Goal: Task Accomplishment & Management: Manage account settings

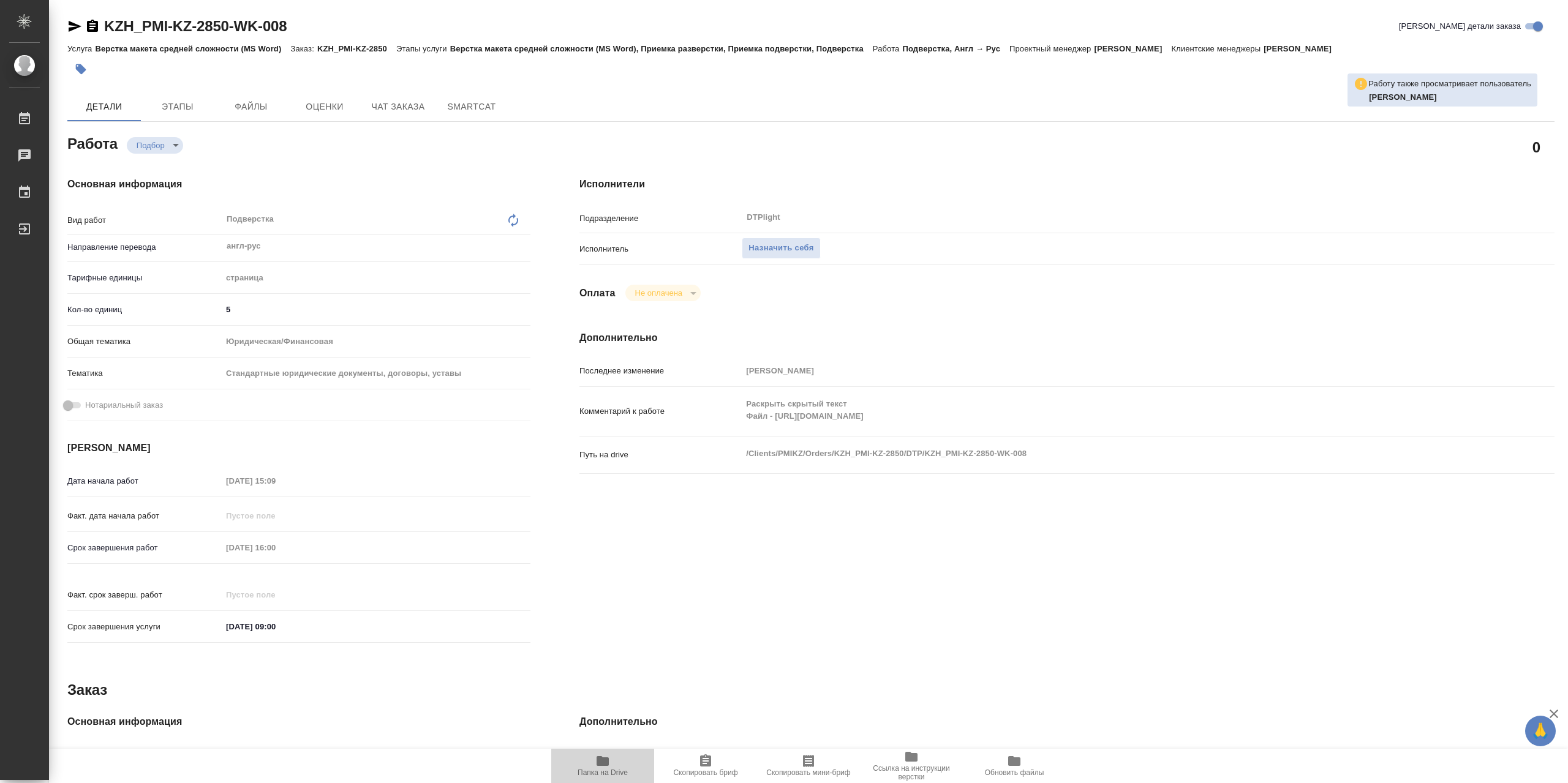
click at [606, 760] on icon "button" at bounding box center [603, 761] width 12 height 10
type textarea "x"
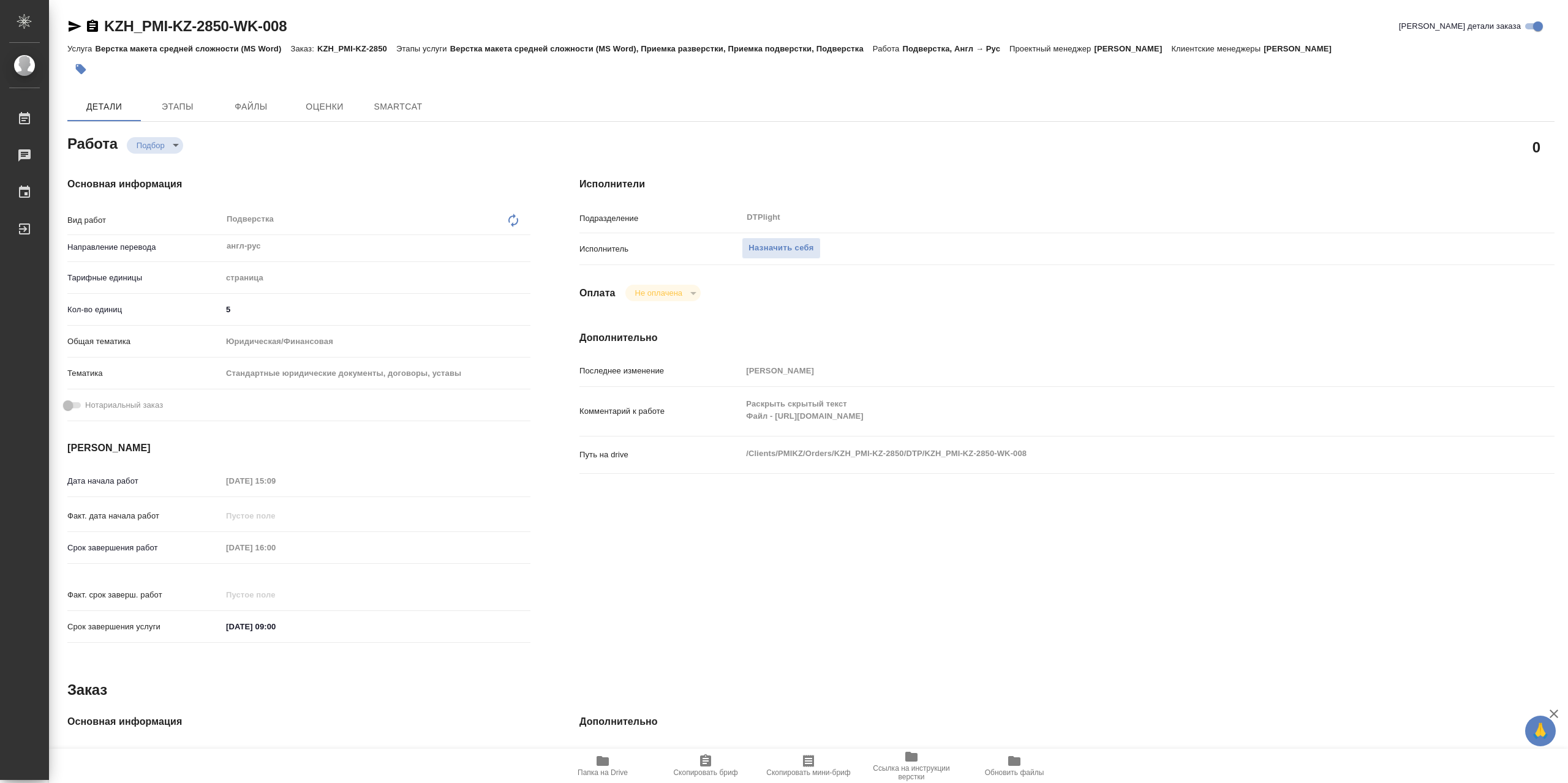
type textarea "x"
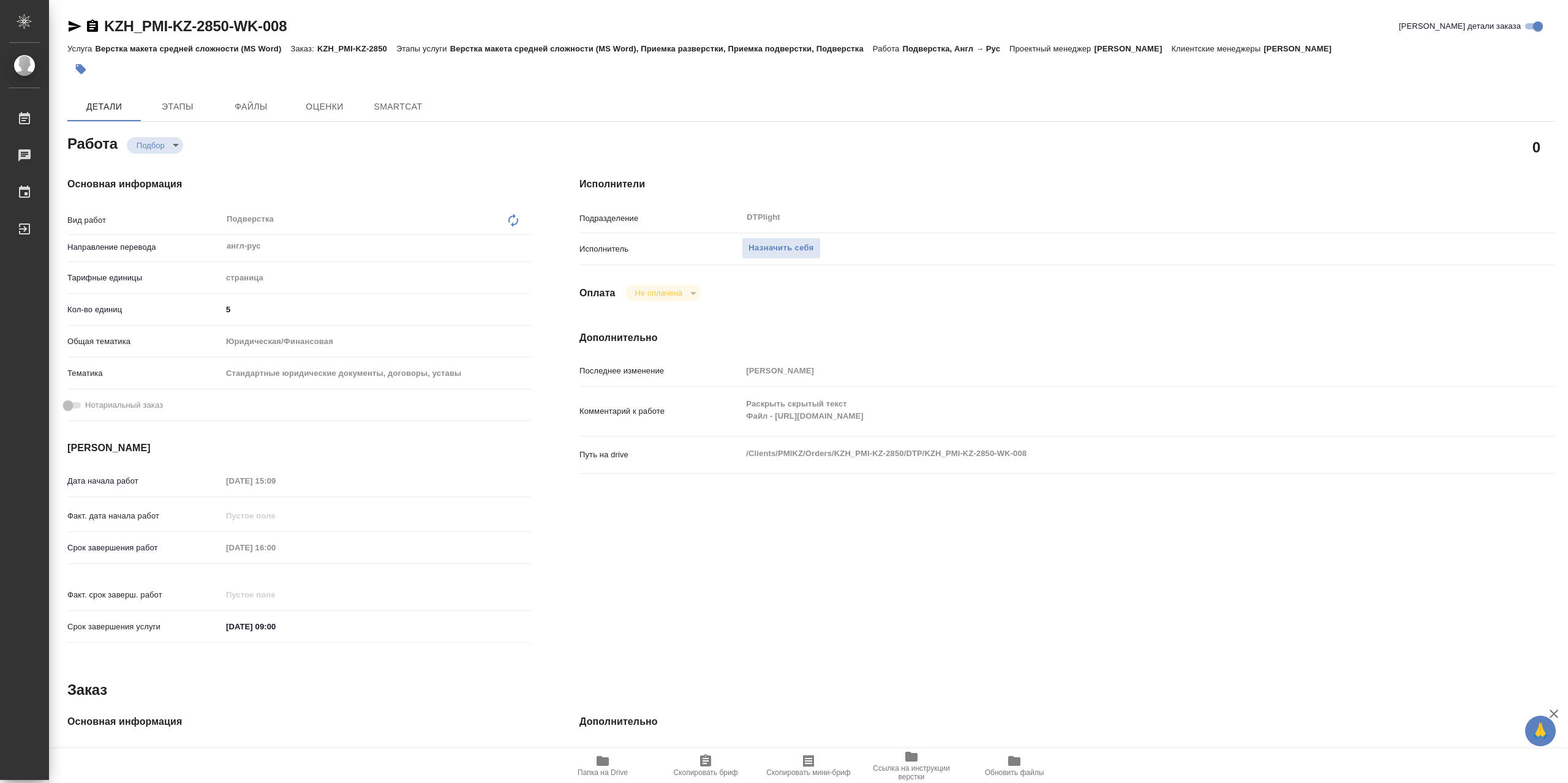
type textarea "x"
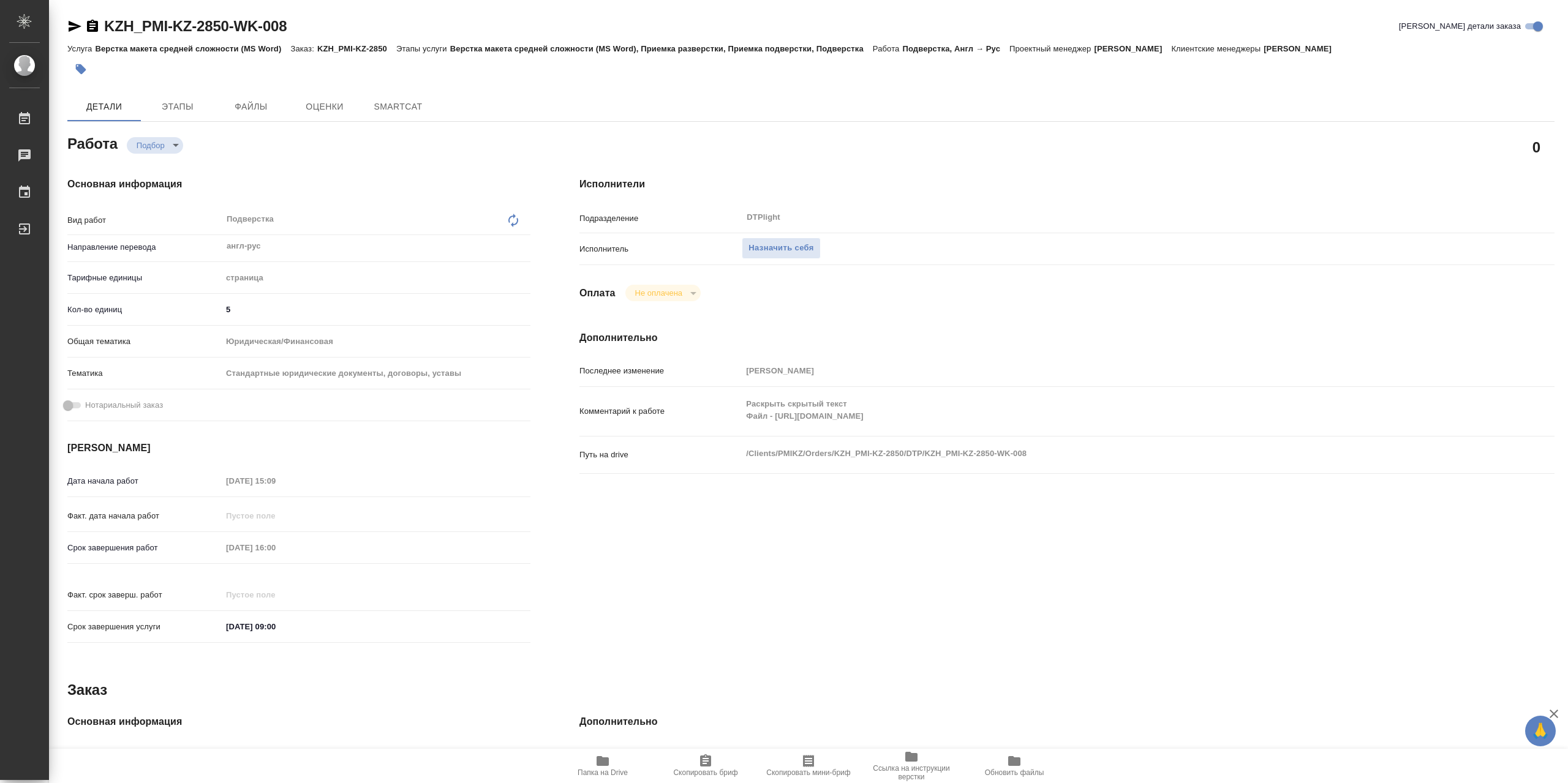
type textarea "x"
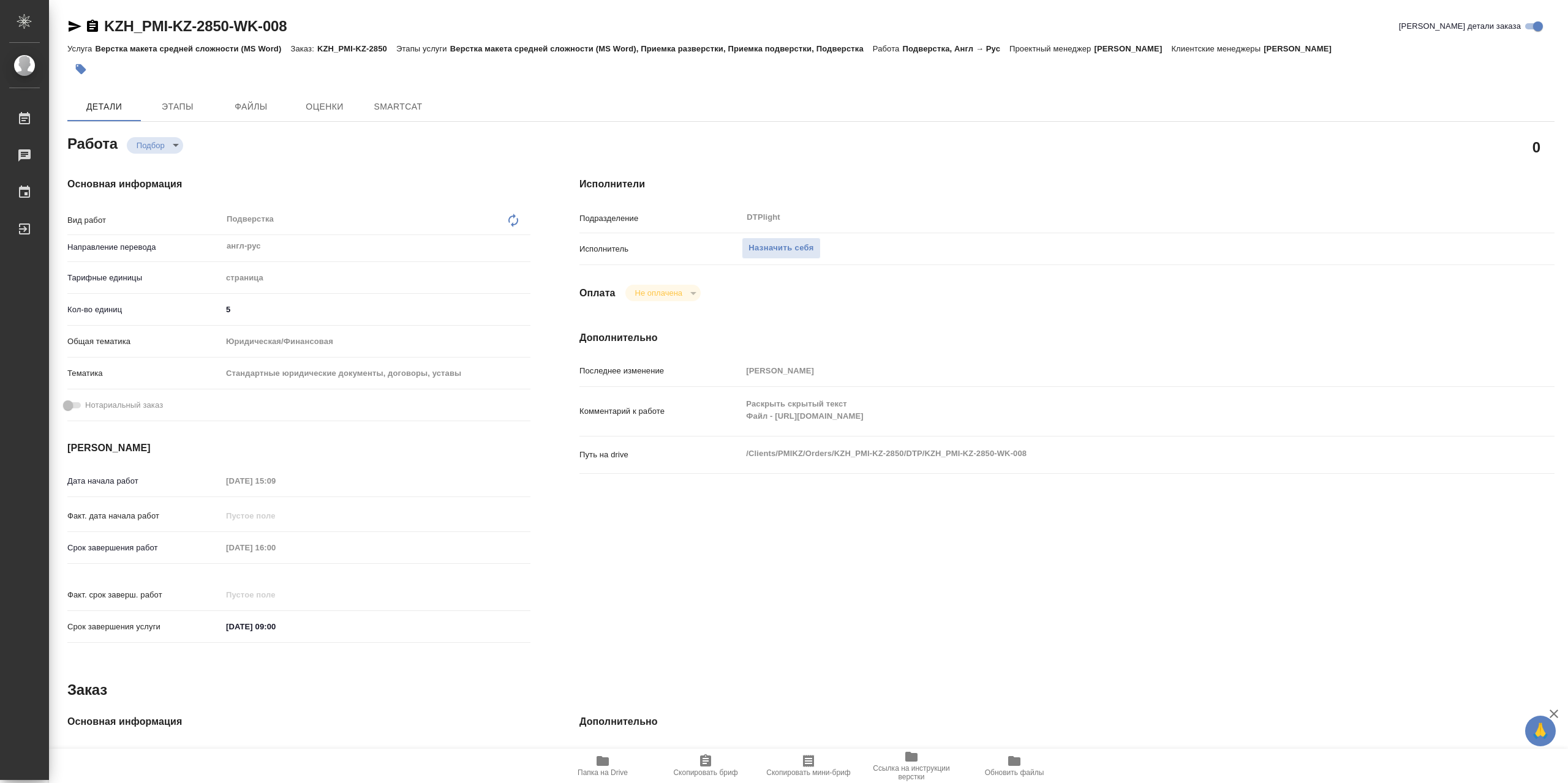
type textarea "x"
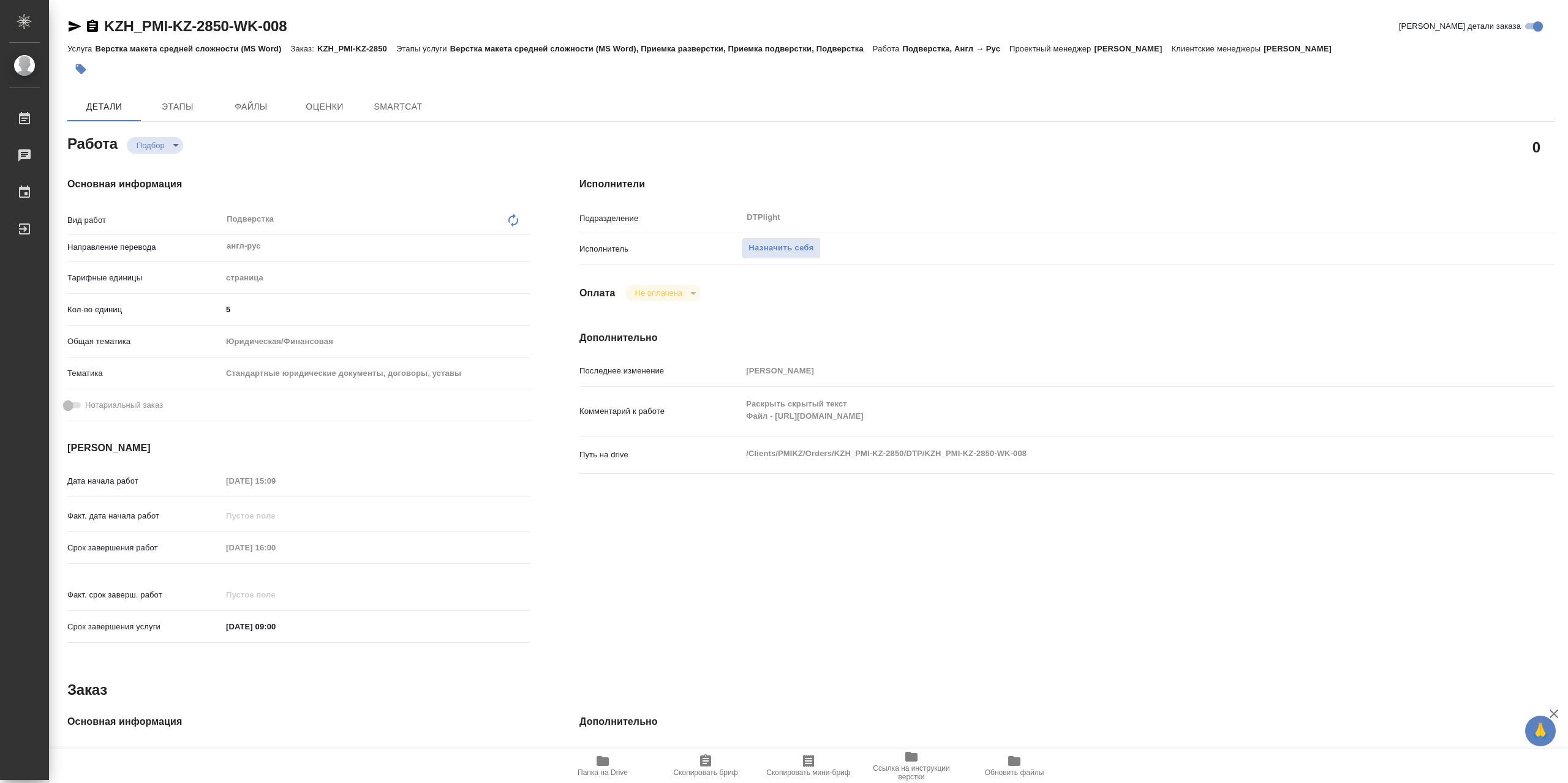
type textarea "x"
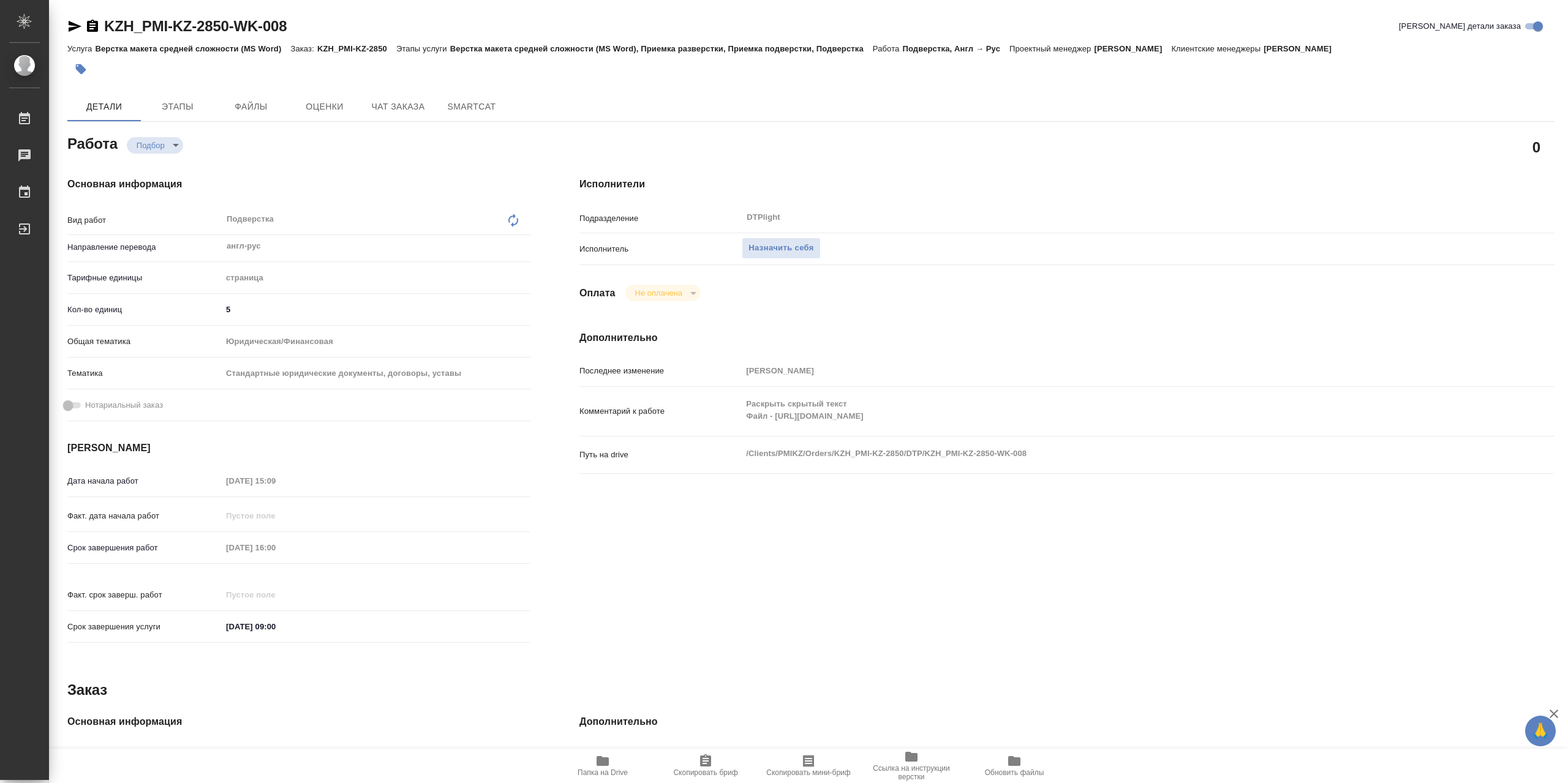
type textarea "x"
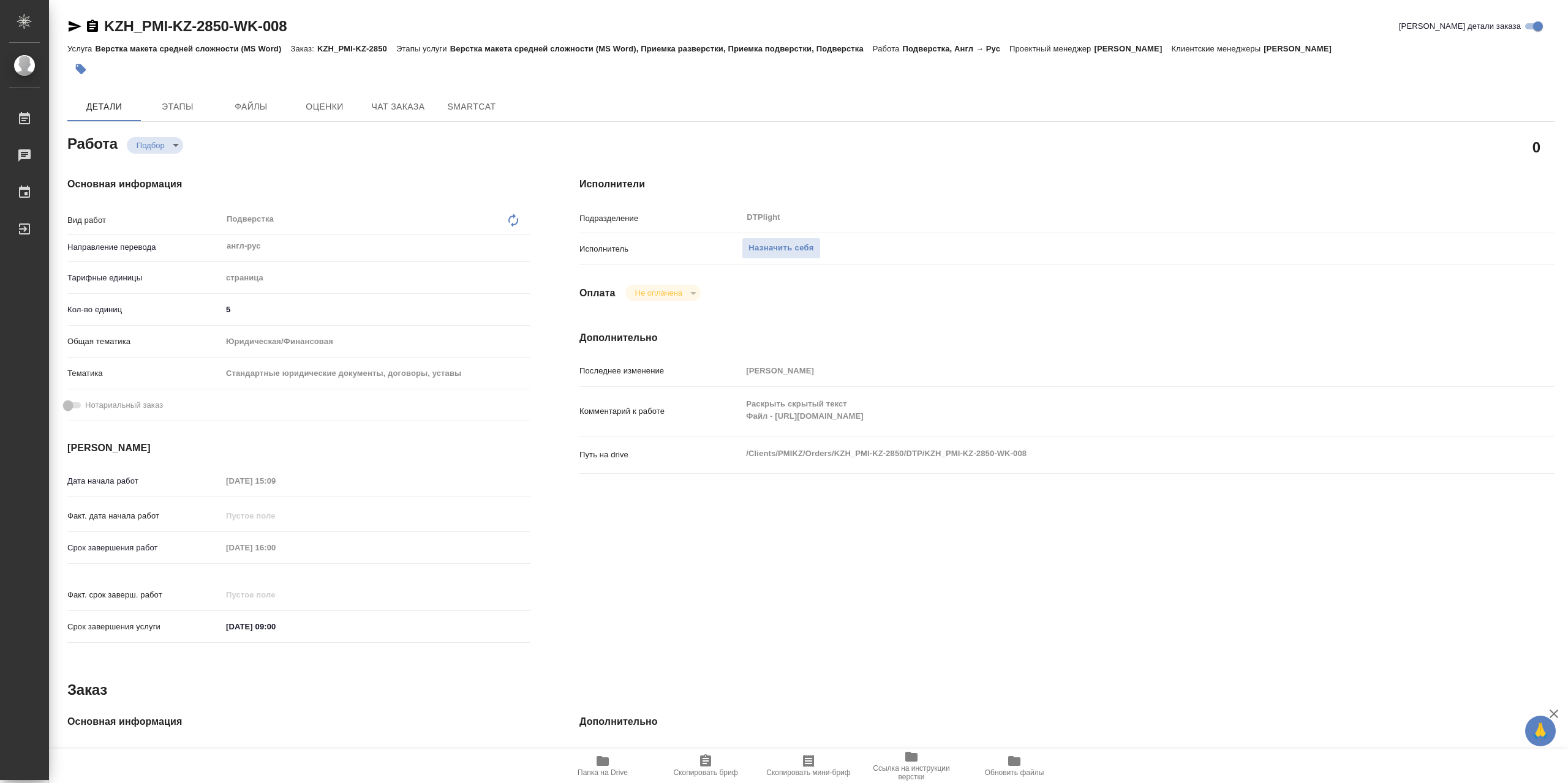
type textarea "x"
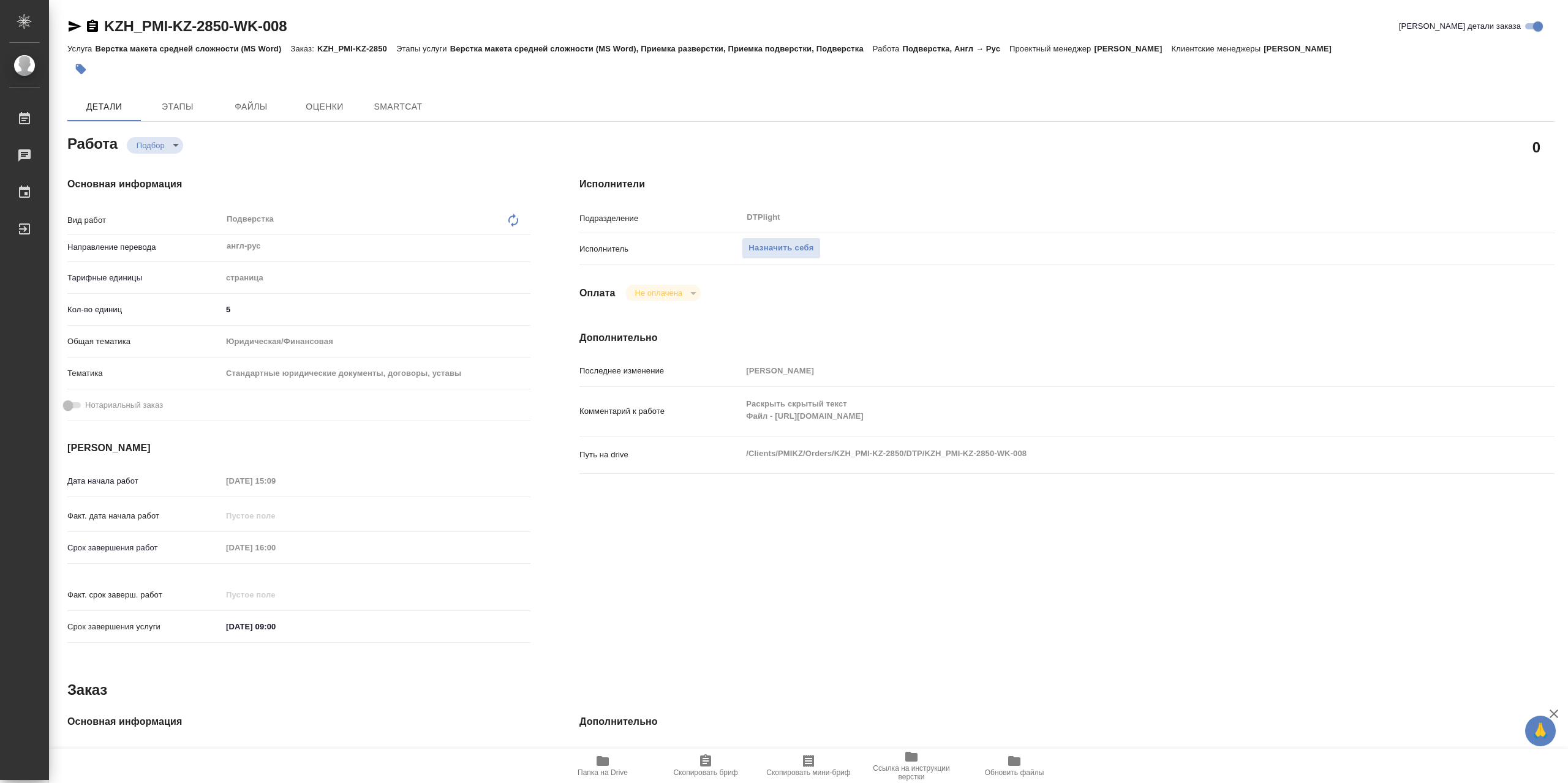
type textarea "x"
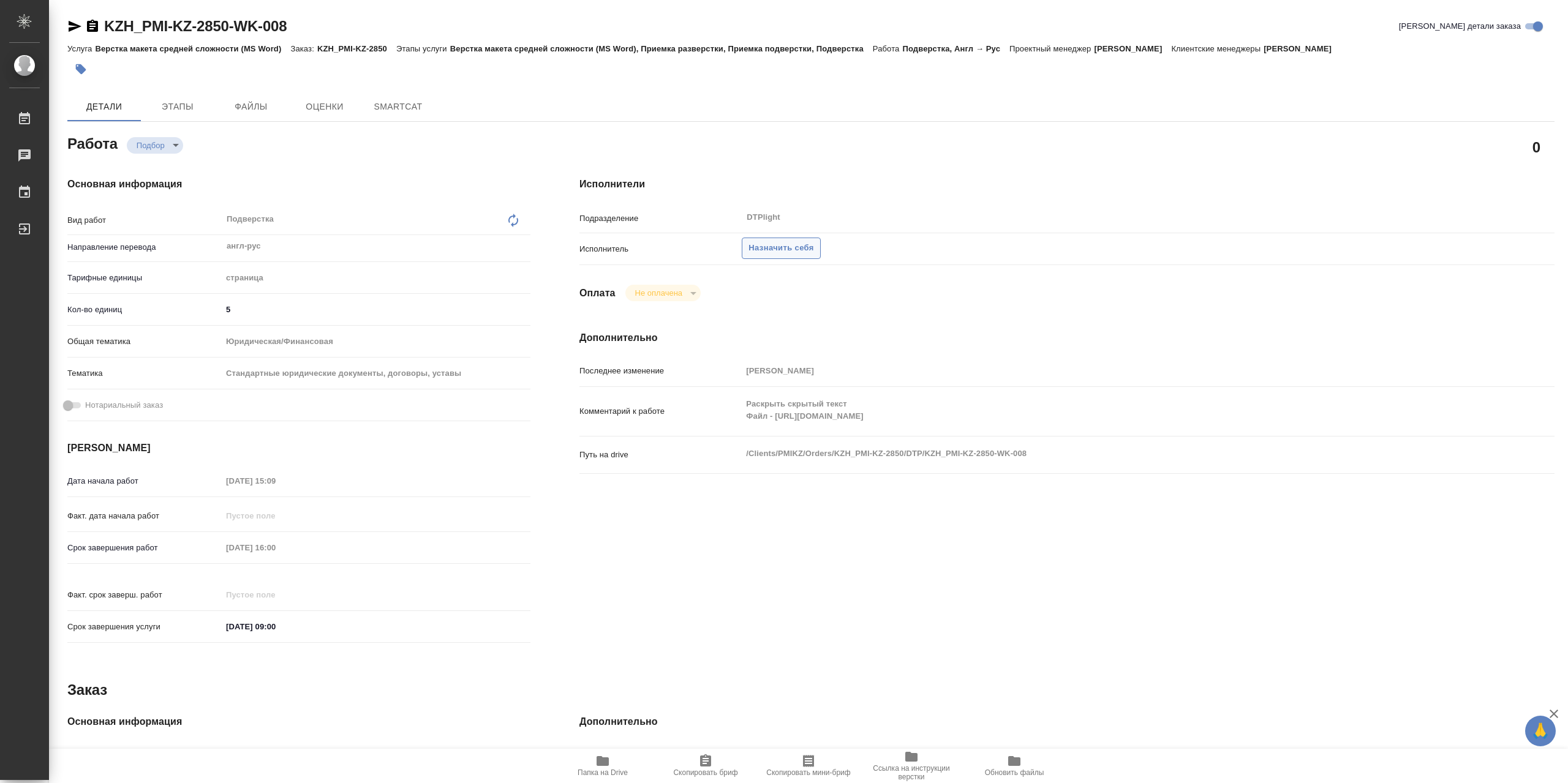
type textarea "x"
drag, startPoint x: 813, startPoint y: 244, endPoint x: 1023, endPoint y: 273, distance: 212.0
click at [814, 244] on span "Назначить себя" at bounding box center [781, 248] width 65 height 14
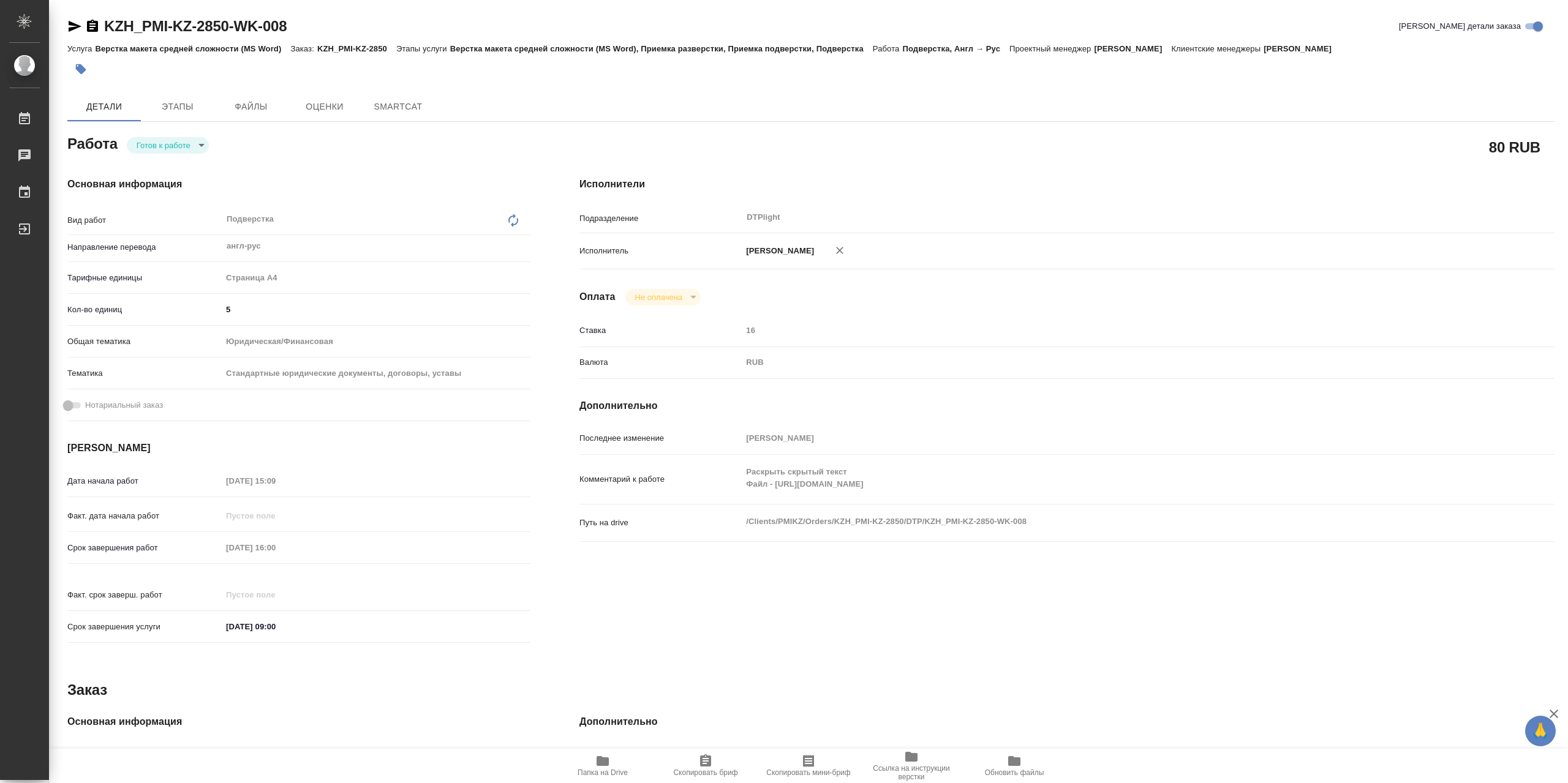
type textarea "x"
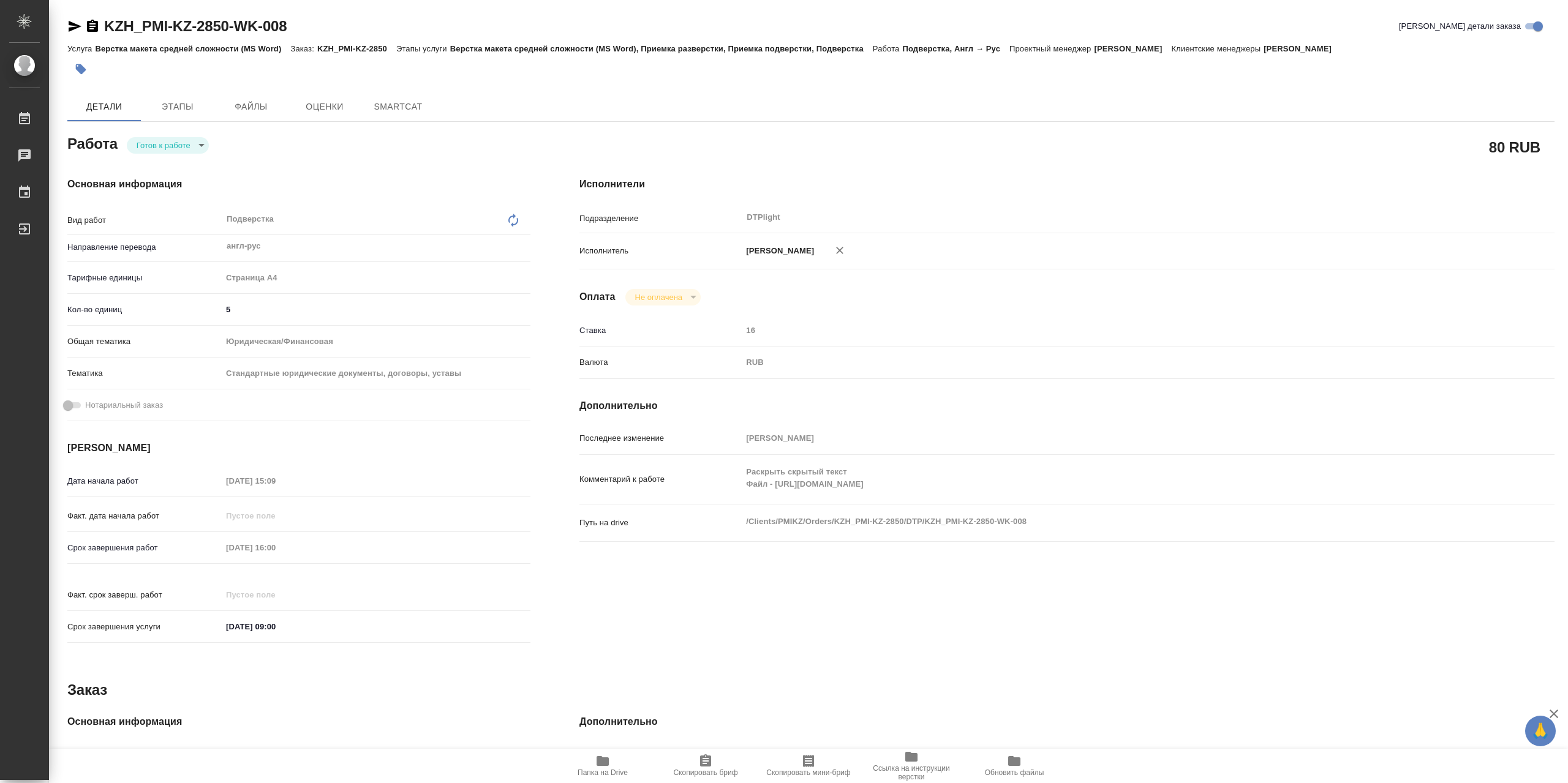
type textarea "x"
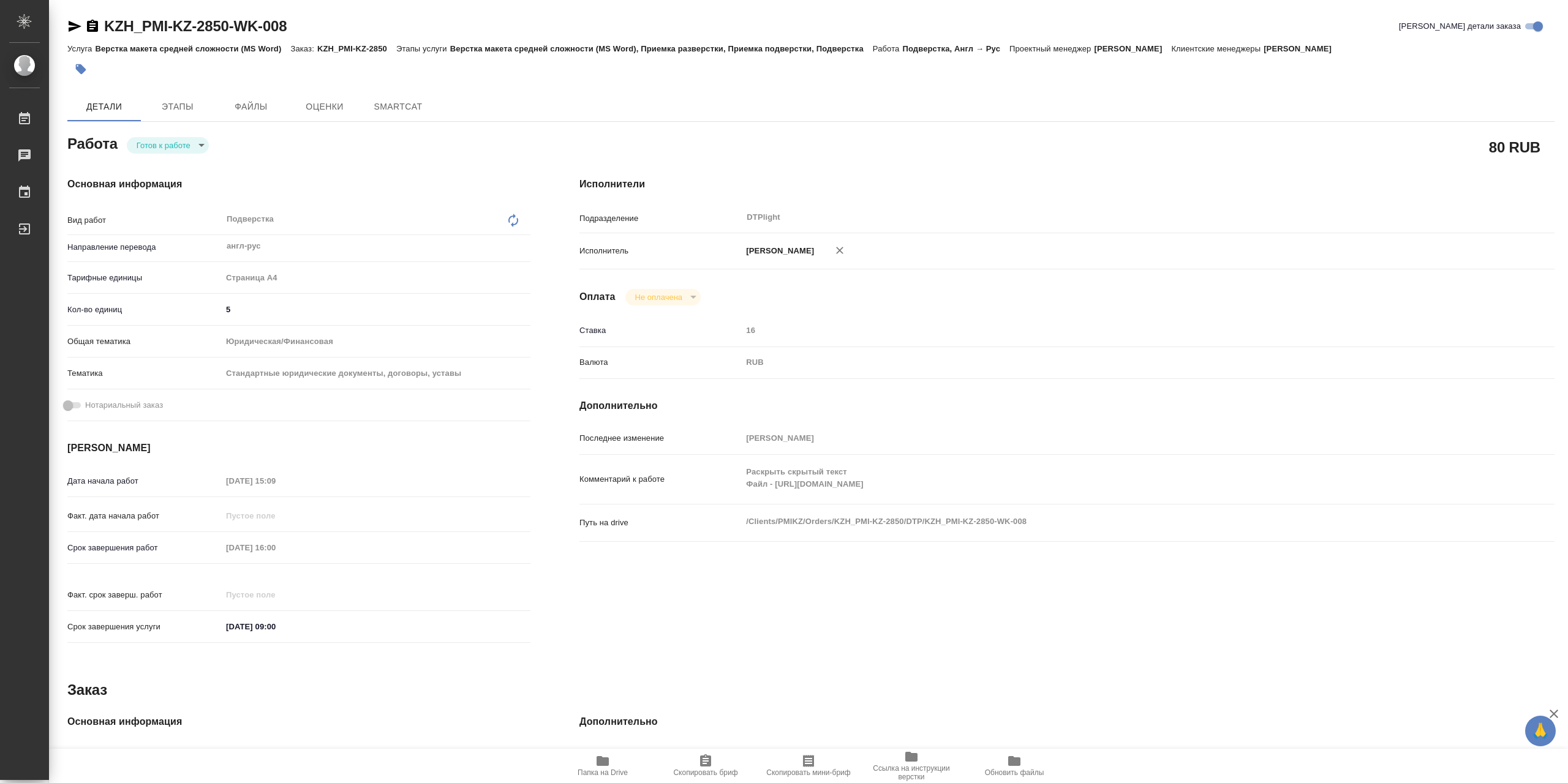
type textarea "x"
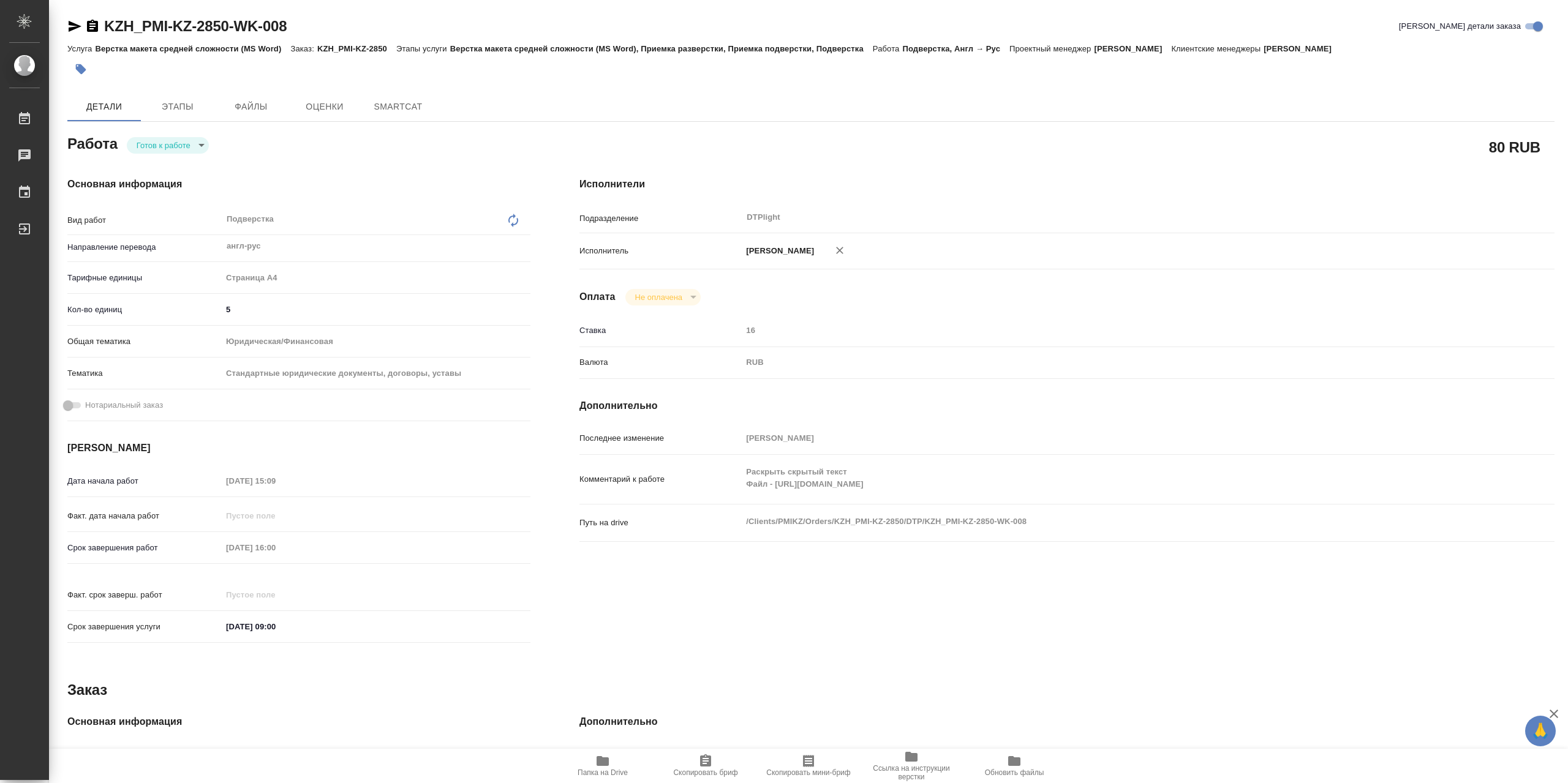
type textarea "x"
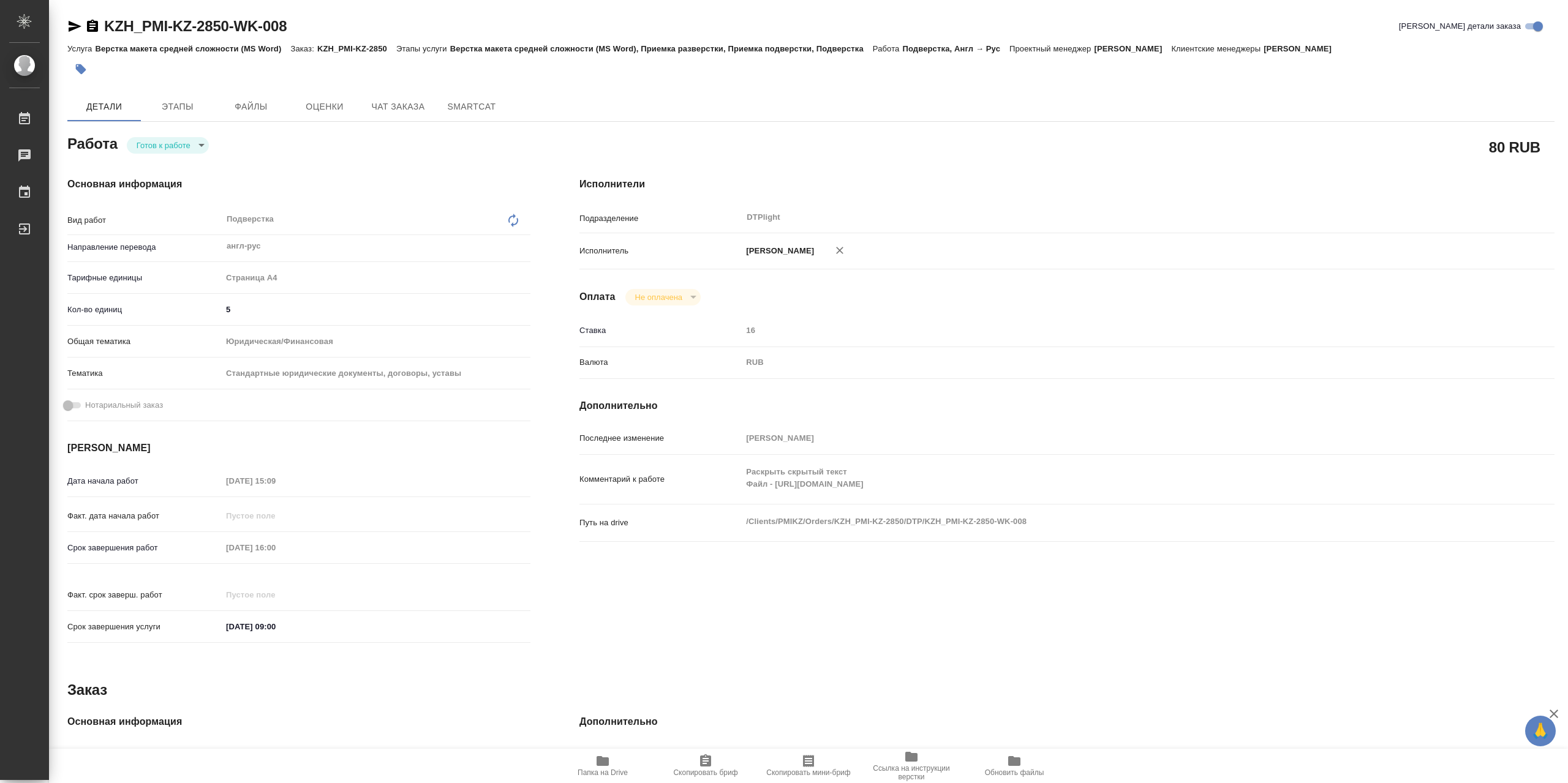
type textarea "x"
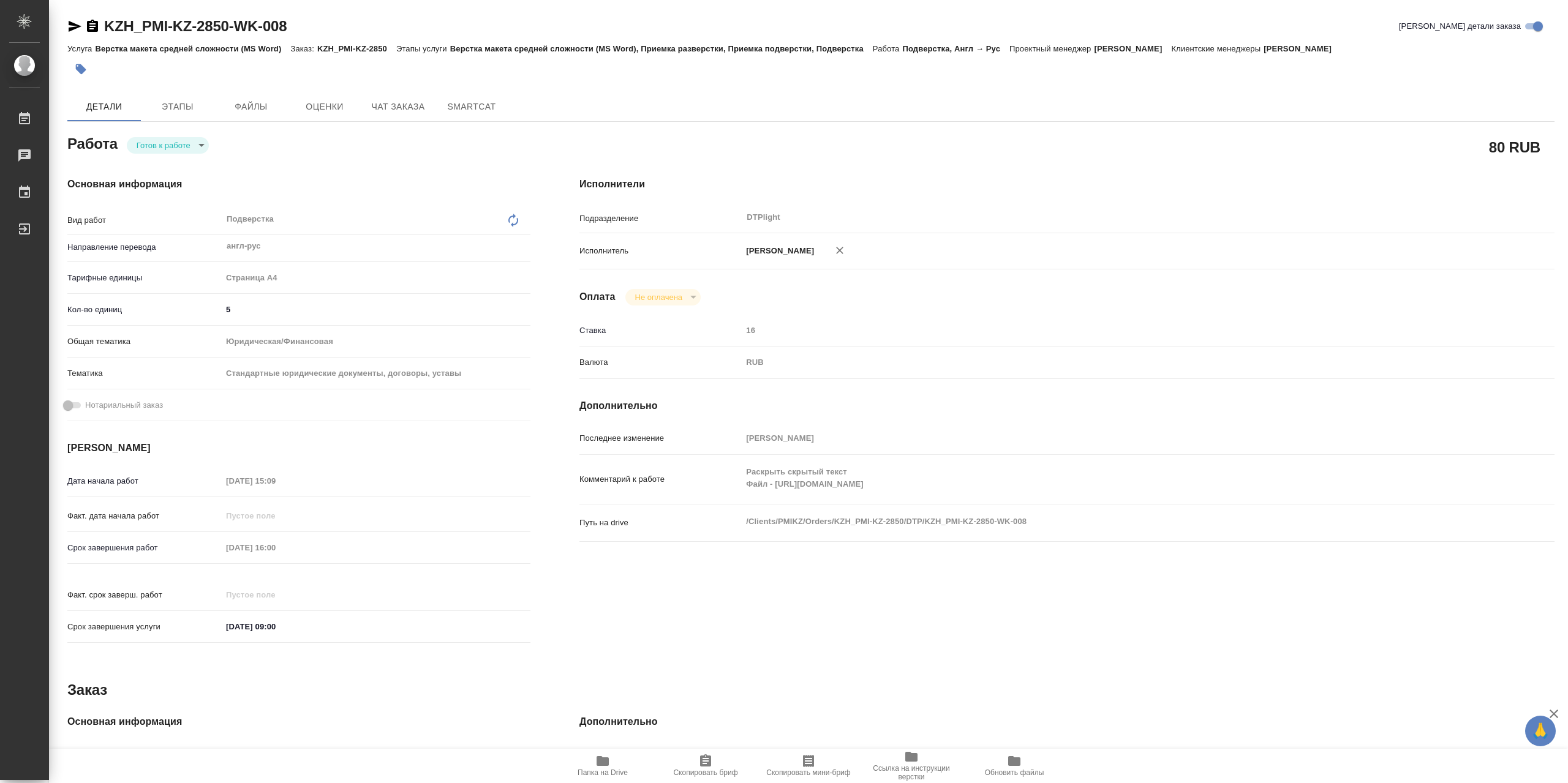
type textarea "x"
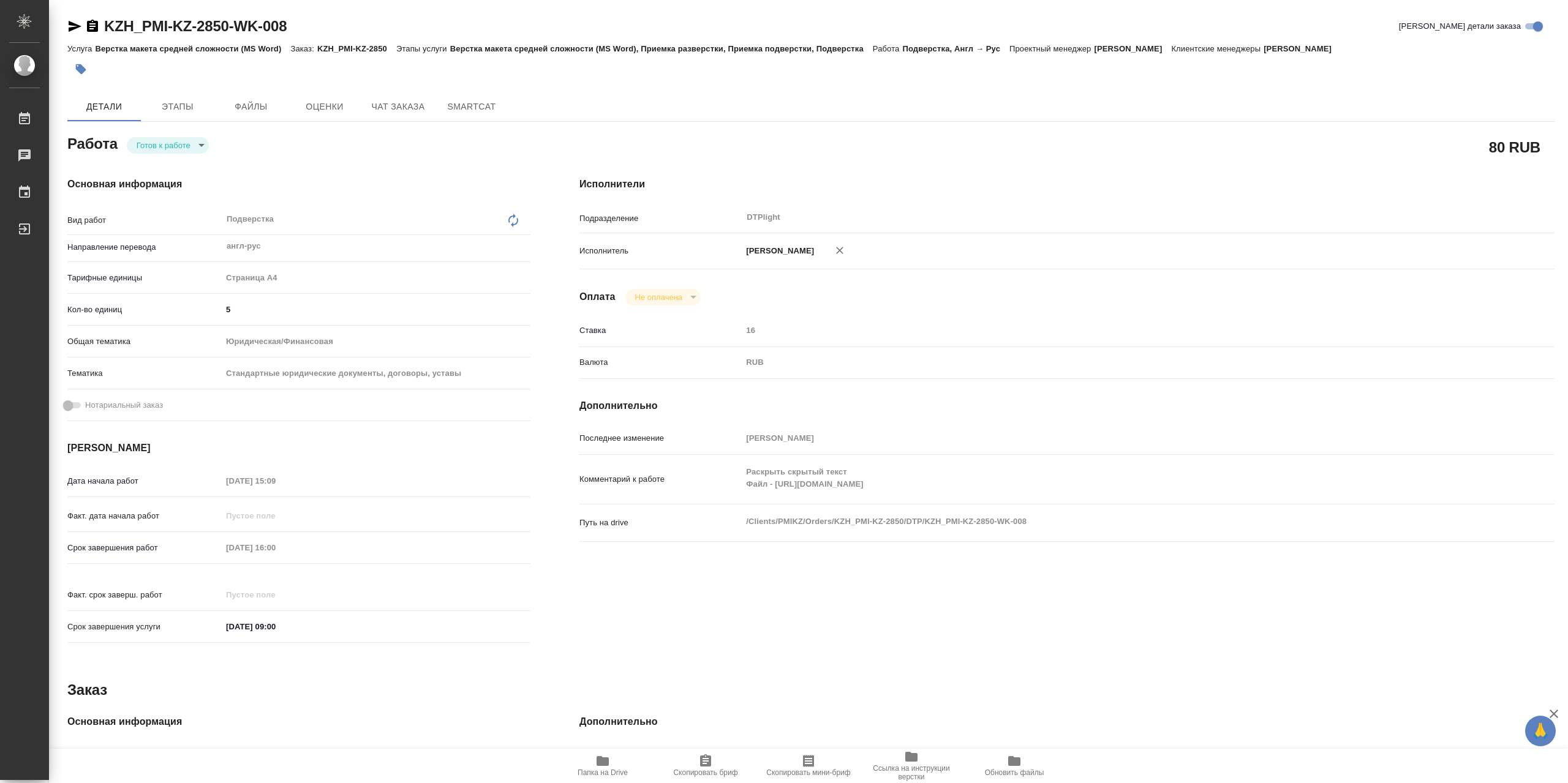
type textarea "x"
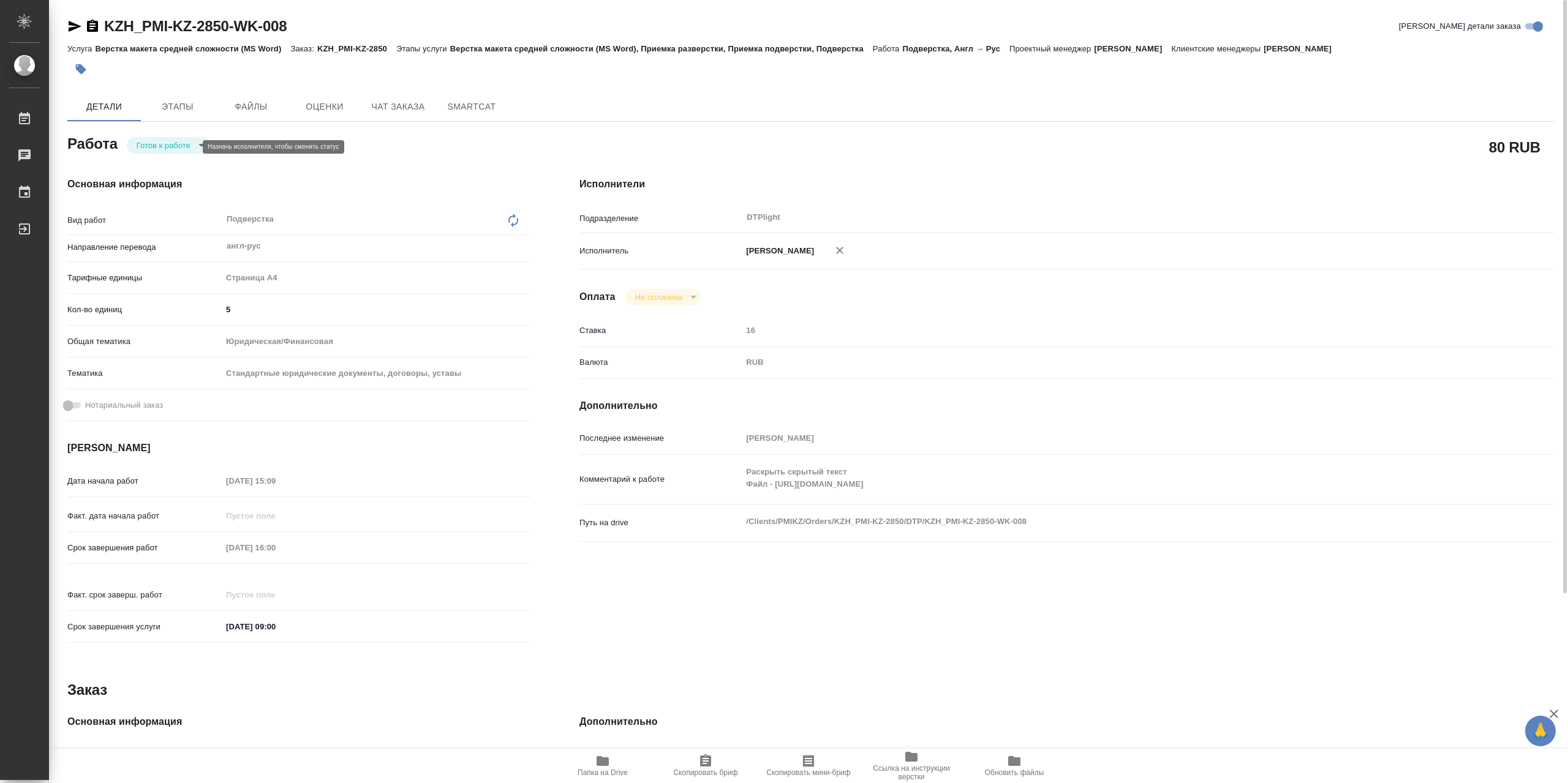
click at [194, 144] on body "🙏 .cls-1 fill:#fff; AWATERA Сархатов Руслан Работы 0 Чаты График Выйти KZH_PMI-…" at bounding box center [784, 392] width 1568 height 783
drag, startPoint x: 190, startPoint y: 142, endPoint x: 133, endPoint y: 125, distance: 59.5
click at [190, 142] on li "В работе" at bounding box center [167, 148] width 82 height 20
click at [70, 27] on icon "button" at bounding box center [74, 26] width 14 height 14
type textarea "x"
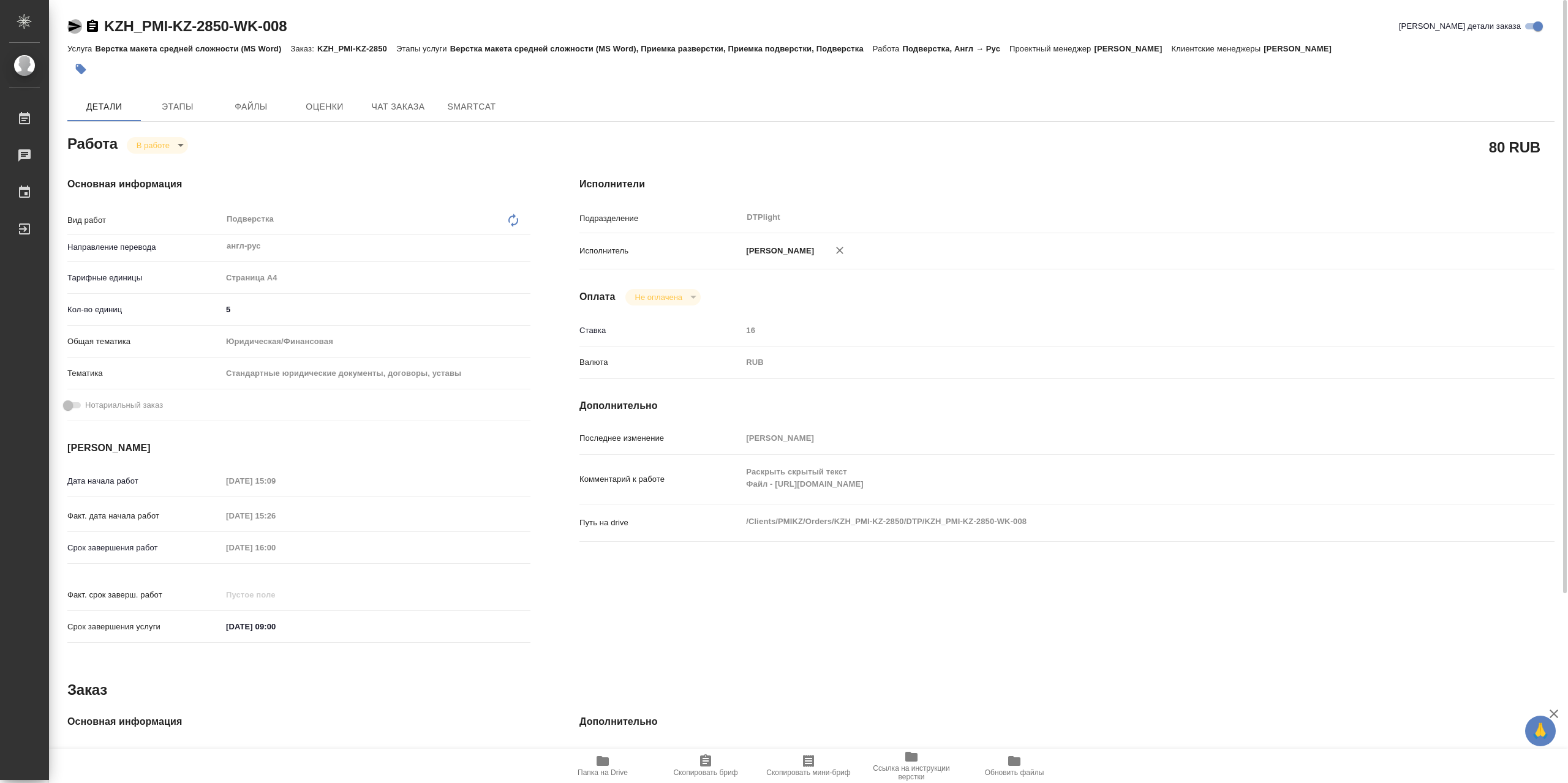
type textarea "x"
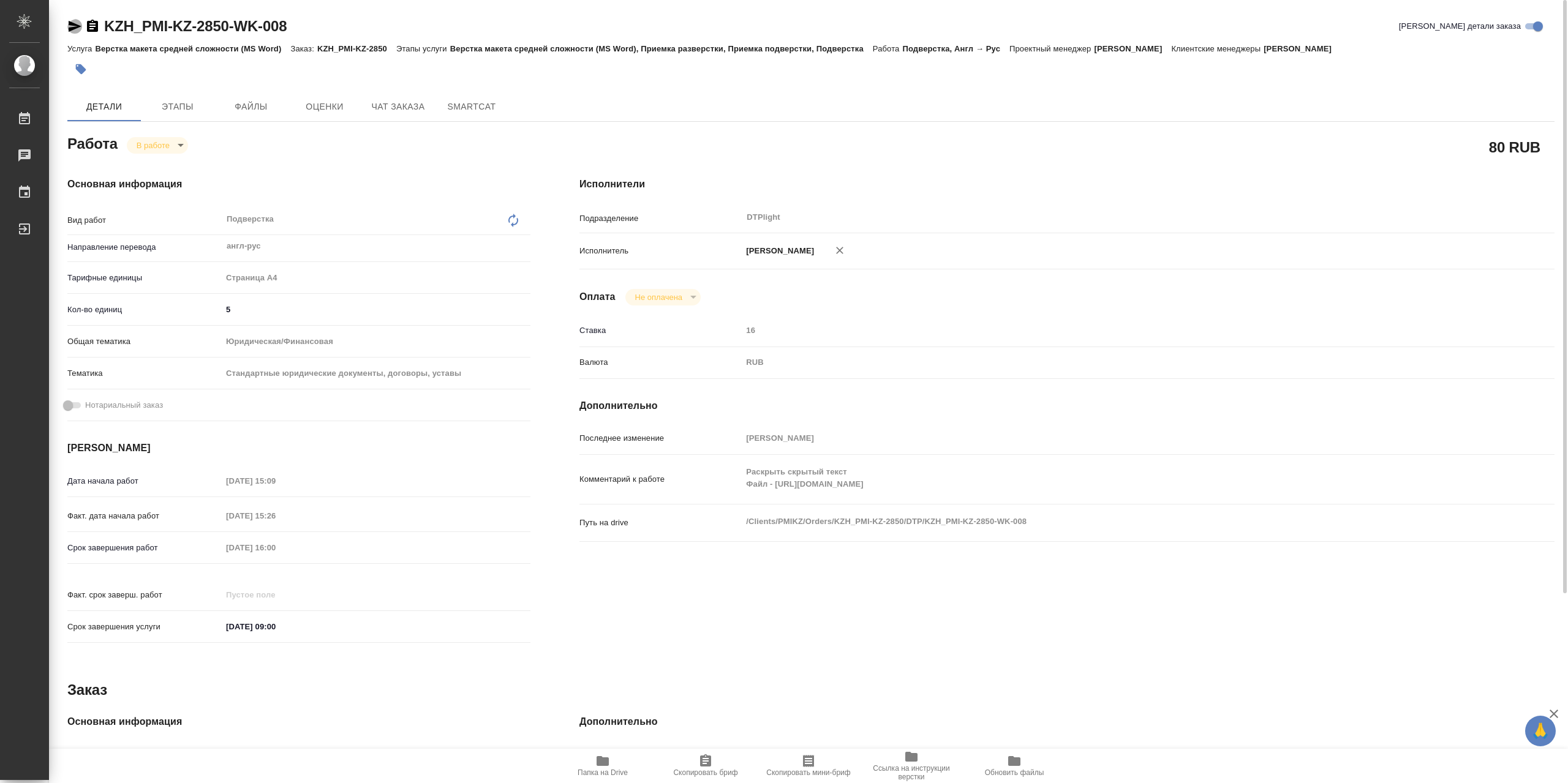
type textarea "x"
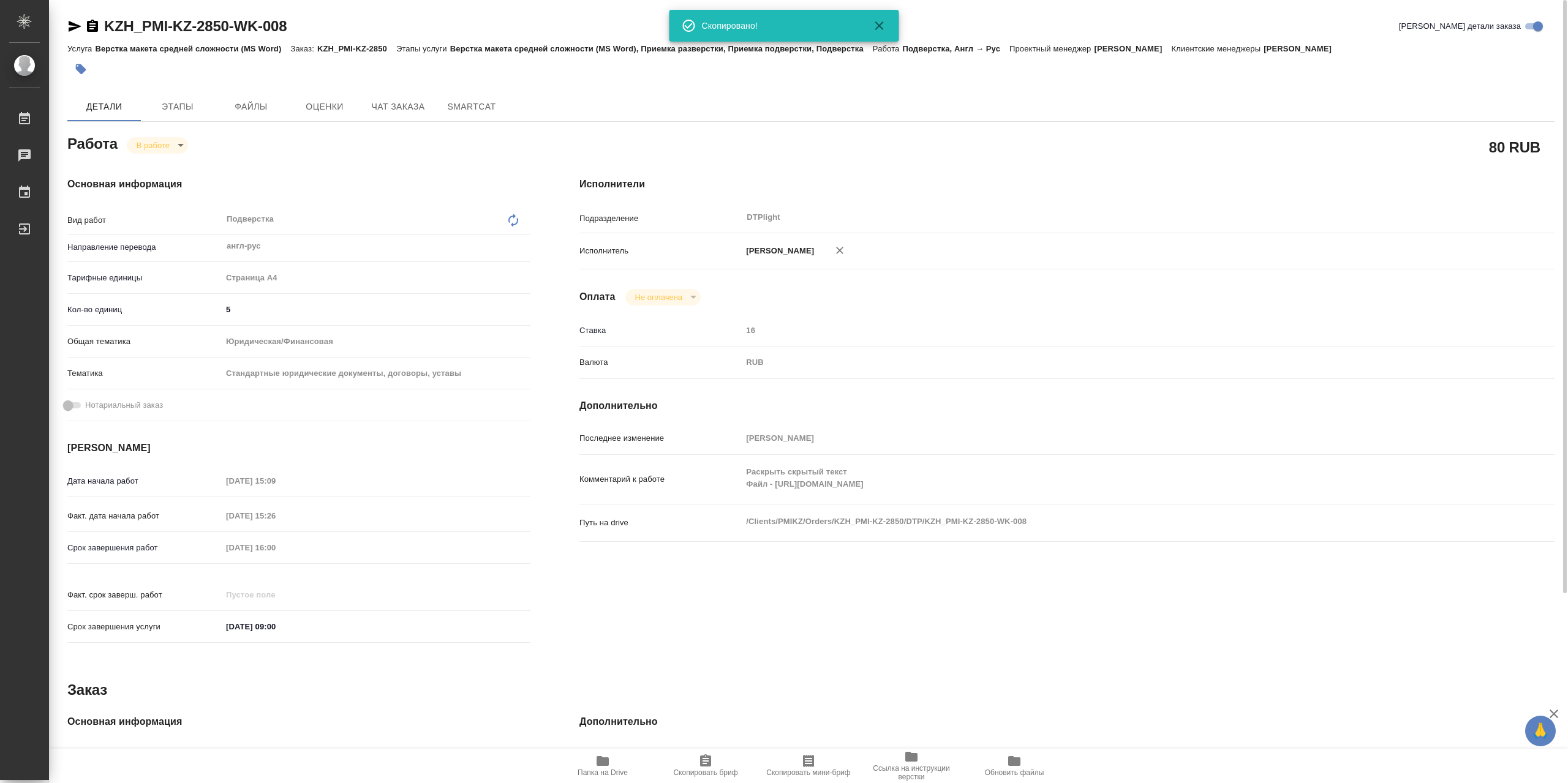
type textarea "x"
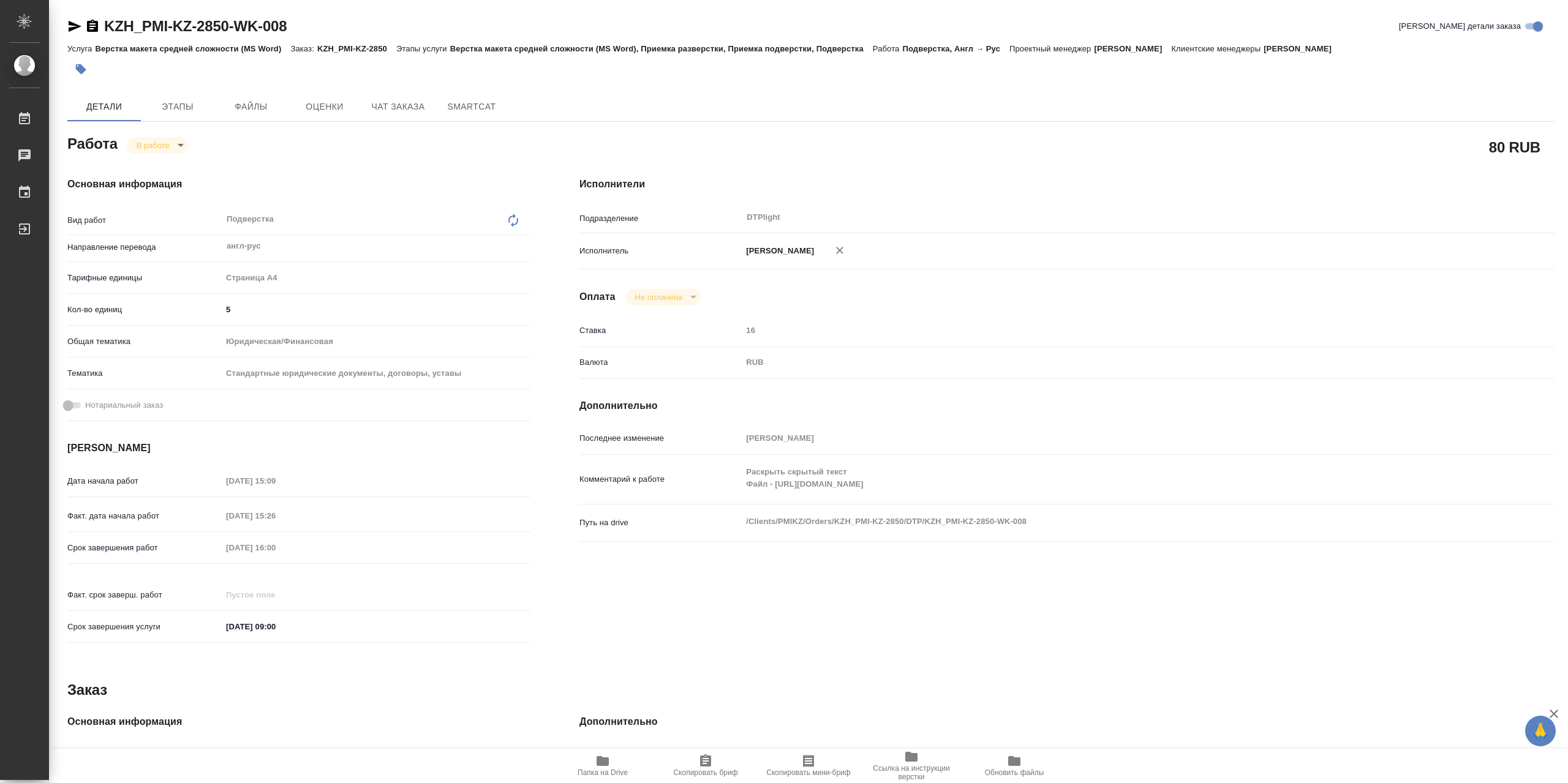
click at [615, 766] on span "Папка на Drive" at bounding box center [603, 766] width 88 height 23
click at [172, 147] on body "🙏 .cls-1 fill:#fff; AWATERA Сархатов Руслан Работы 0 Чаты График Выйти KZH_PMI-…" at bounding box center [784, 392] width 1568 height 783
click at [183, 166] on li "Выполнен" at bounding box center [167, 168] width 81 height 20
type textarea "x"
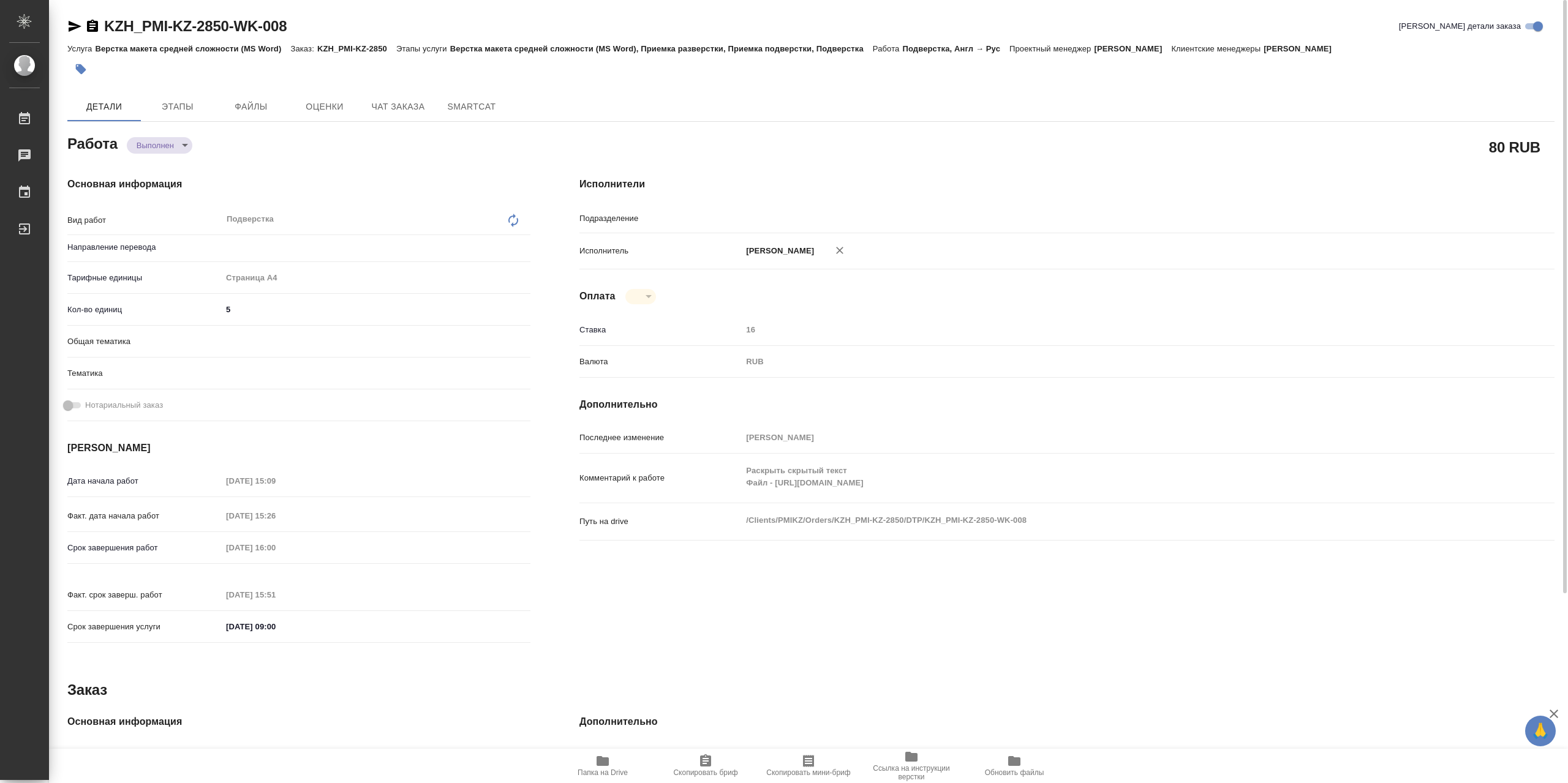
type textarea "x"
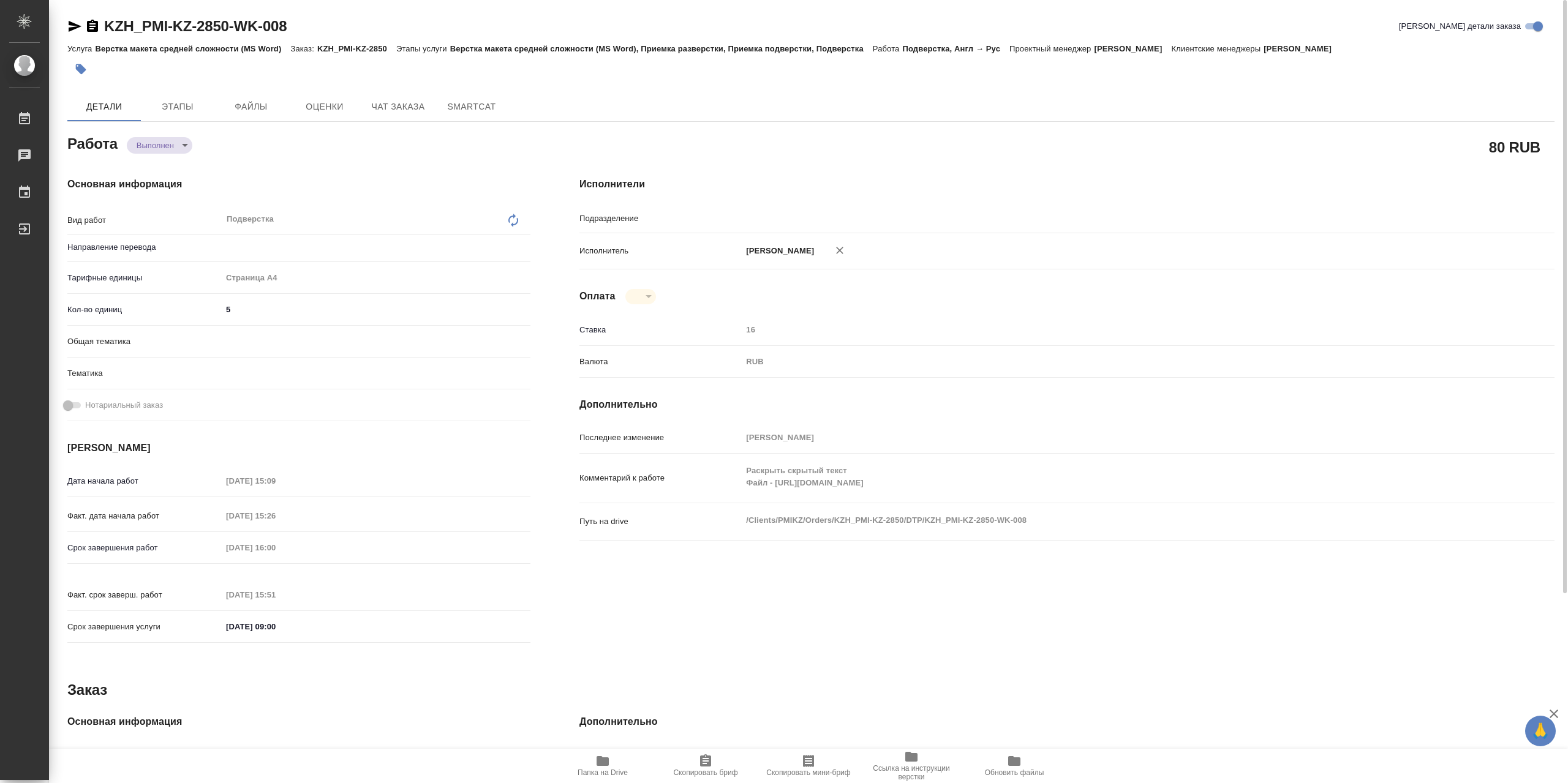
type textarea "x"
type input "DTPlight"
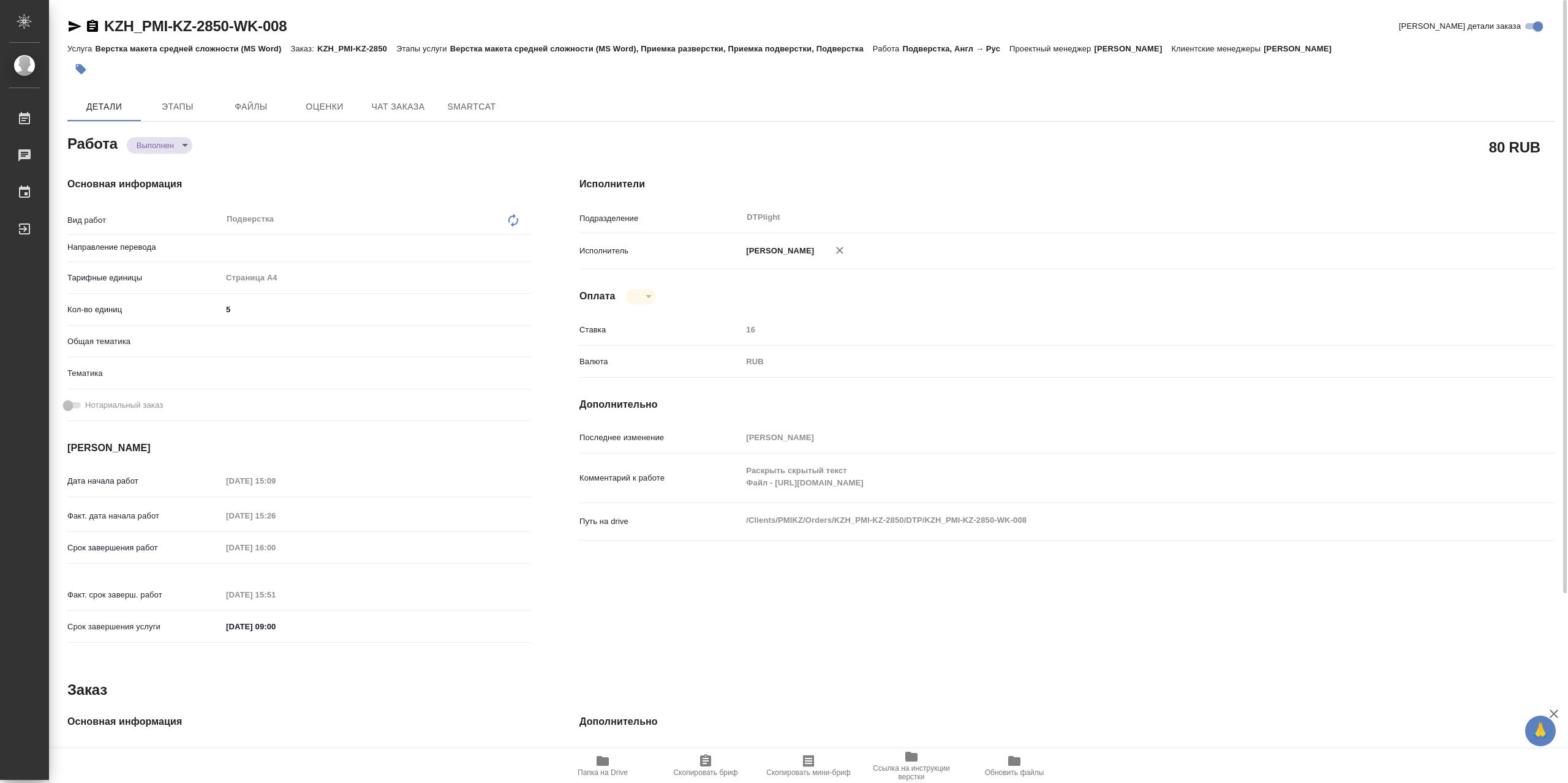
type textarea "x"
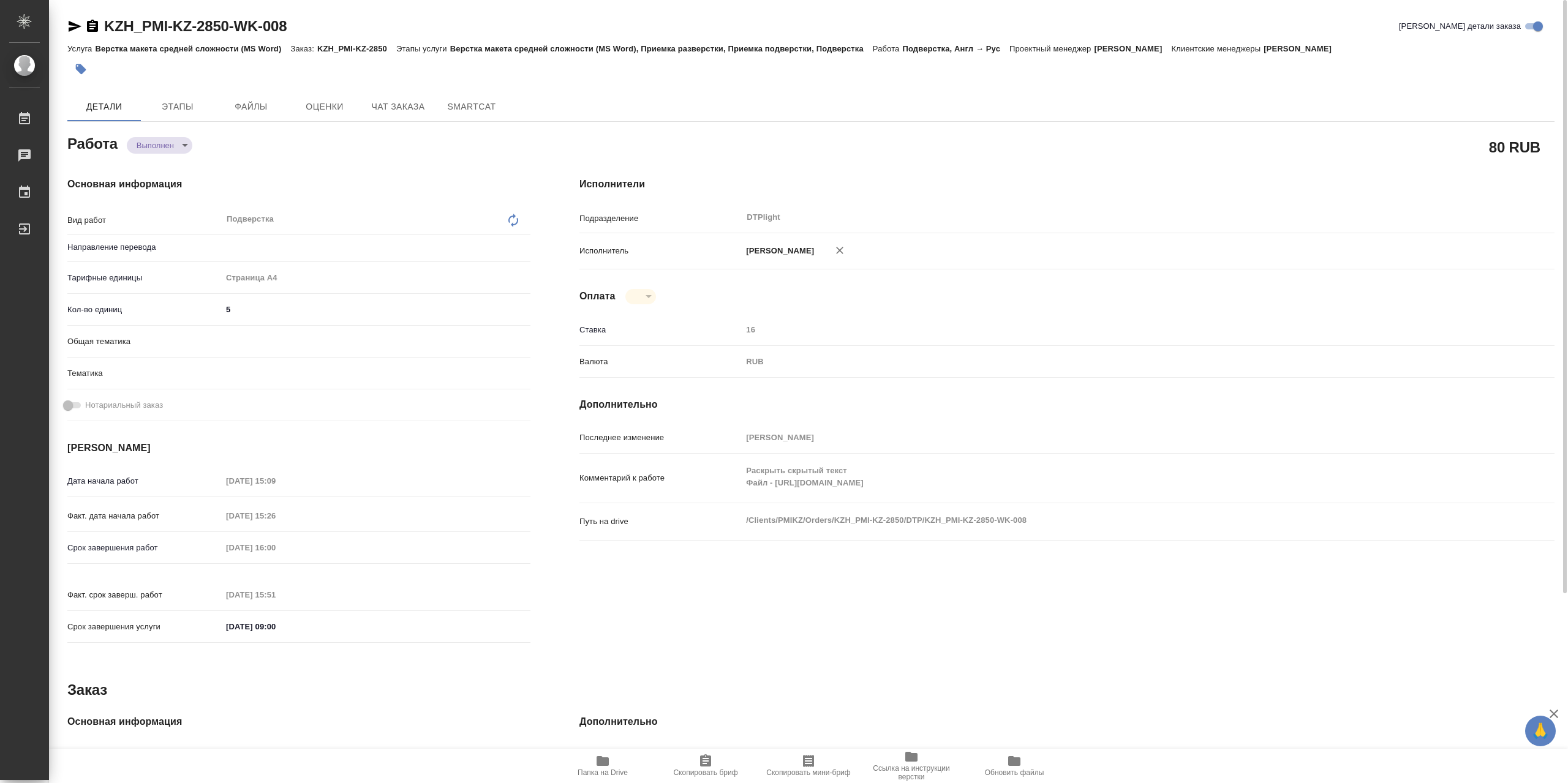
type input "англ-рус"
type textarea "x"
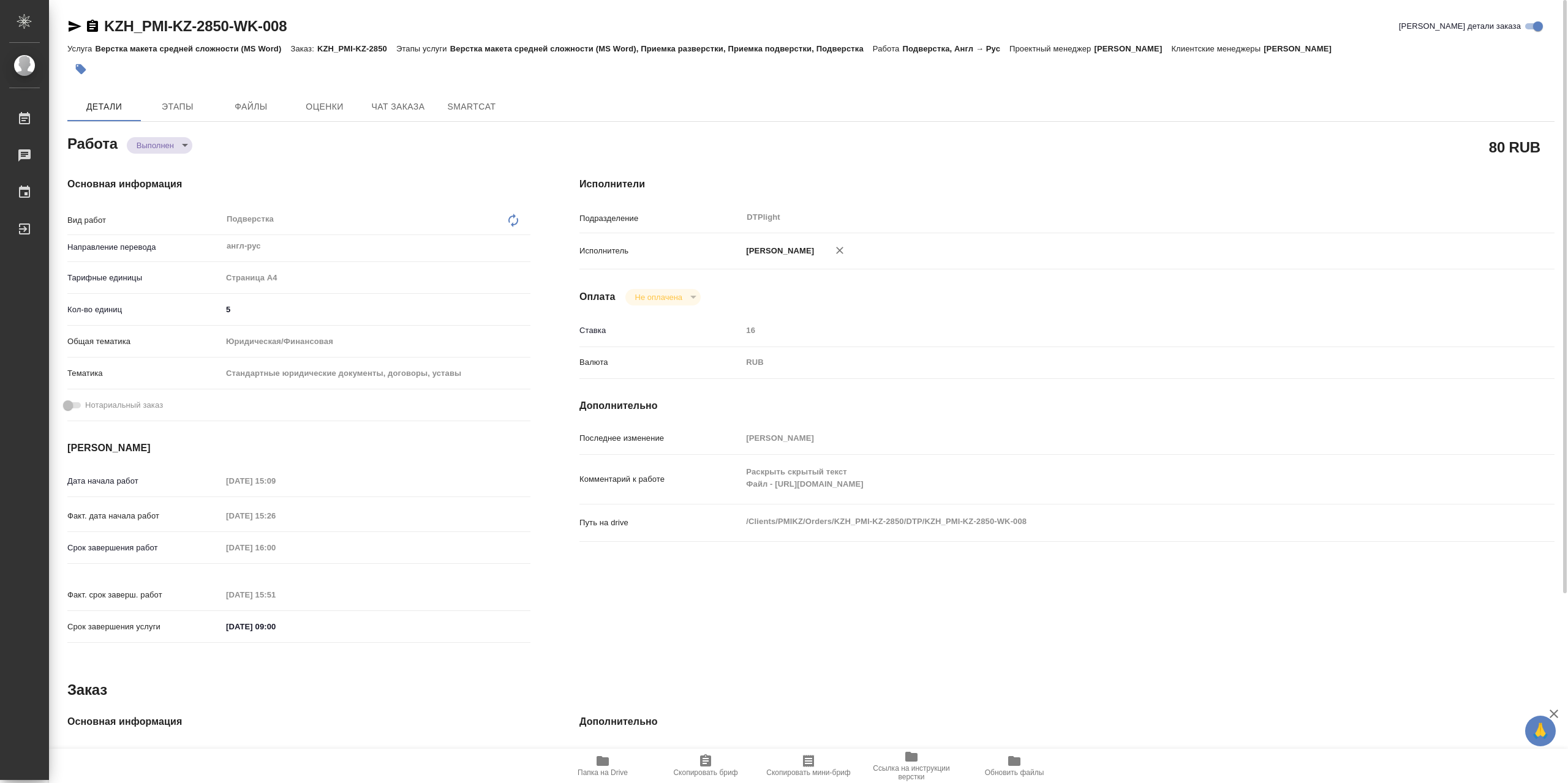
type textarea "x"
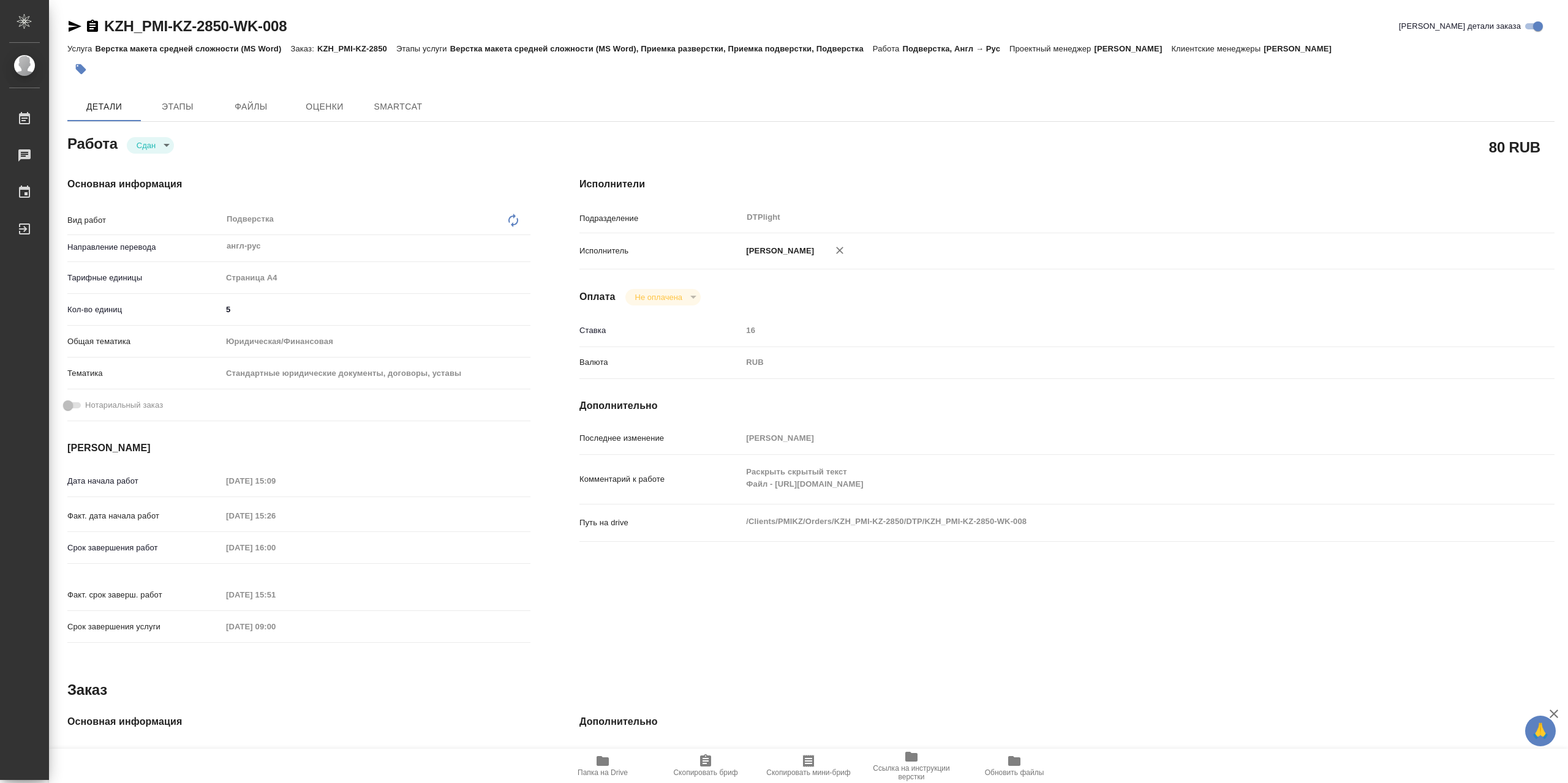
type textarea "x"
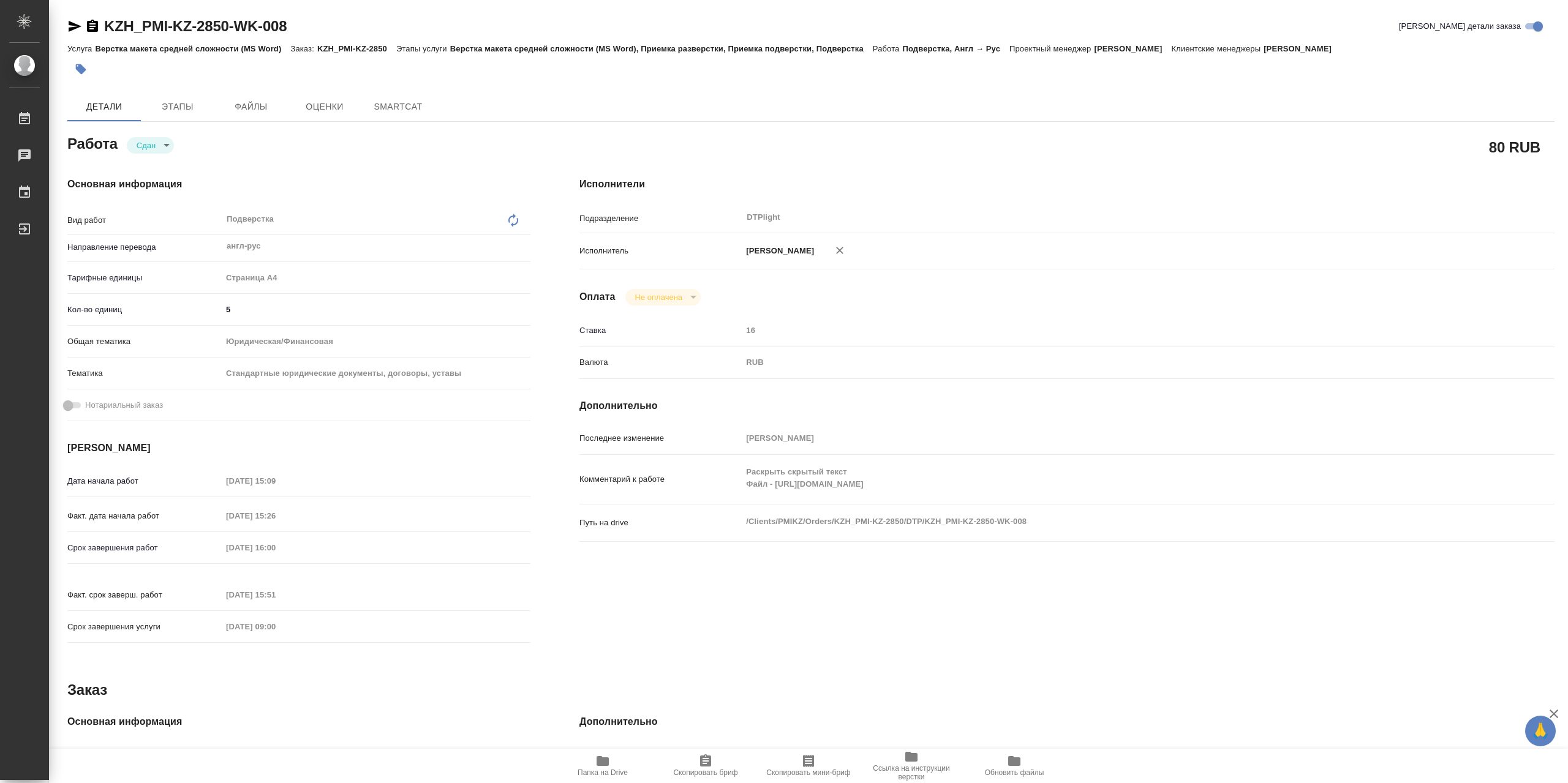
type textarea "x"
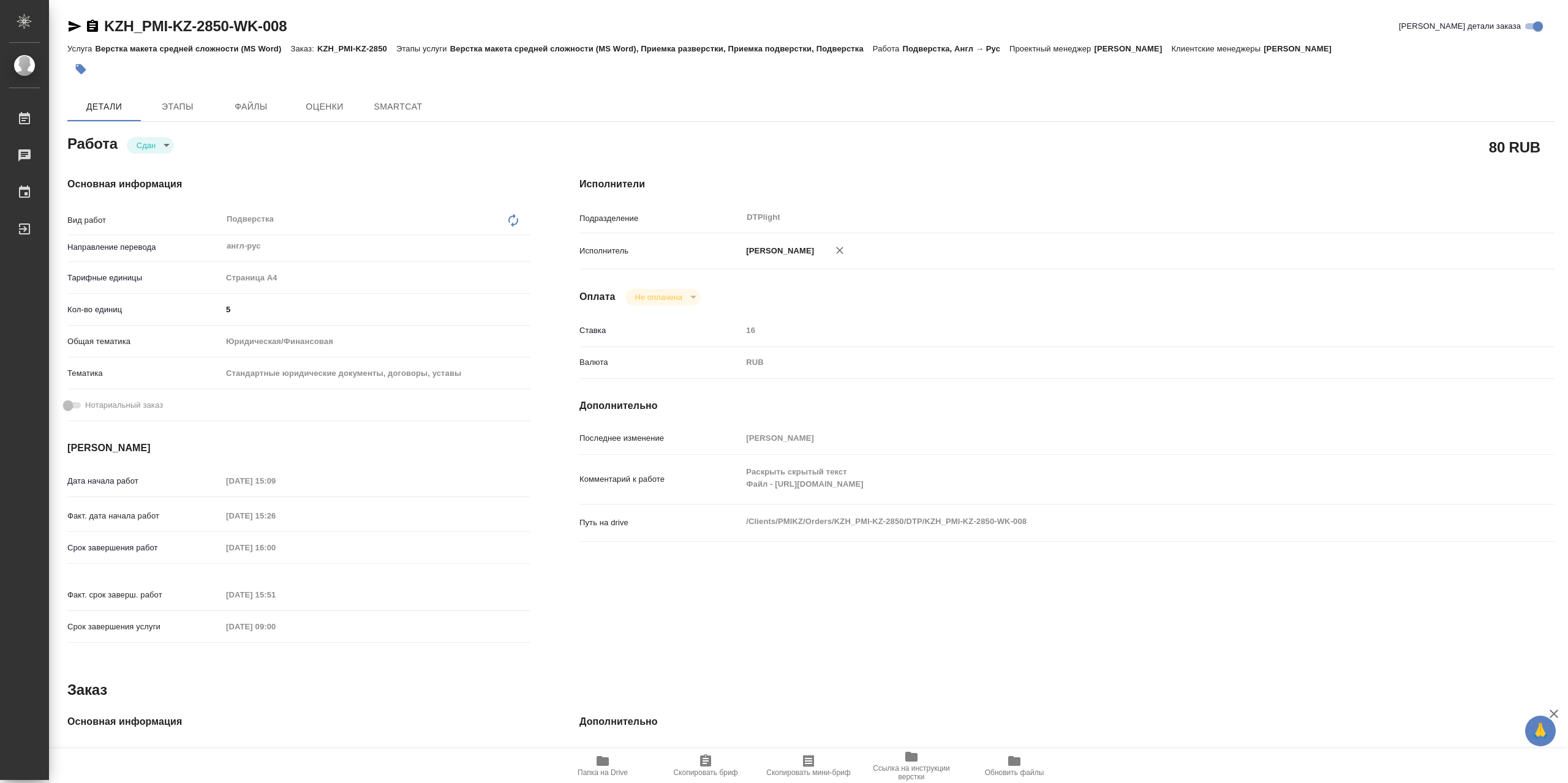
type textarea "x"
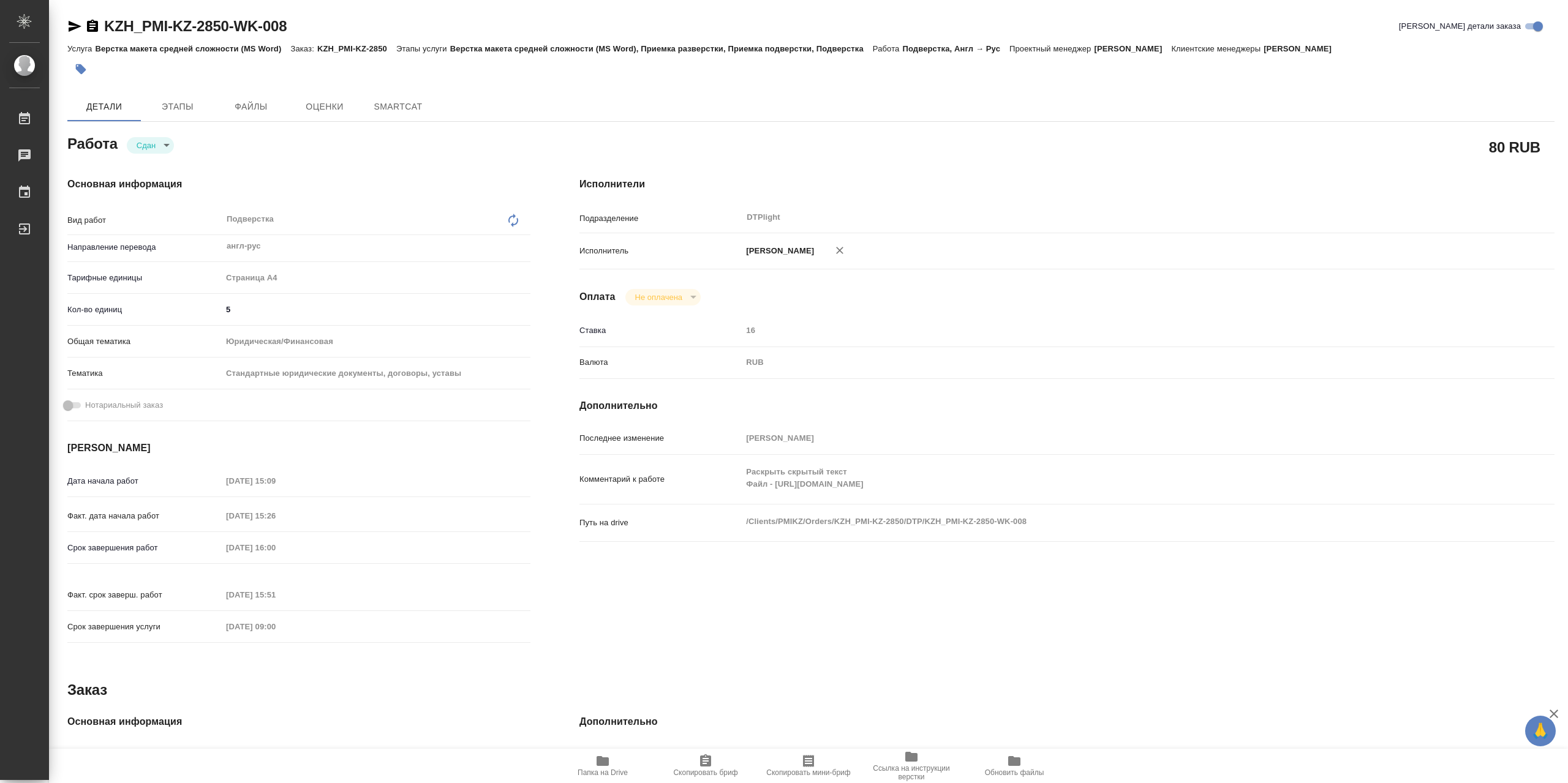
type textarea "x"
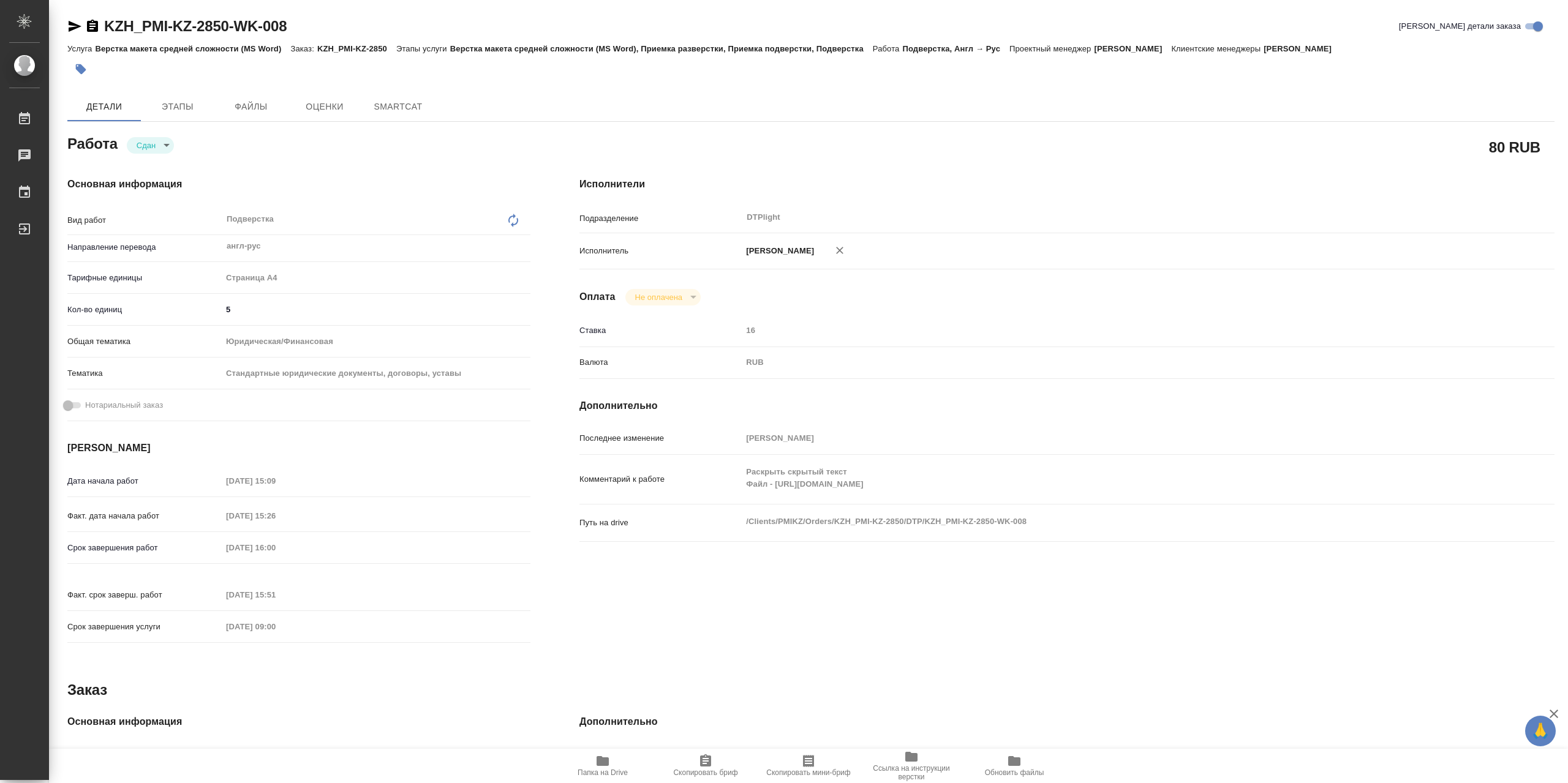
type textarea "x"
click at [617, 763] on span "Папка на Drive" at bounding box center [603, 766] width 88 height 23
type textarea "x"
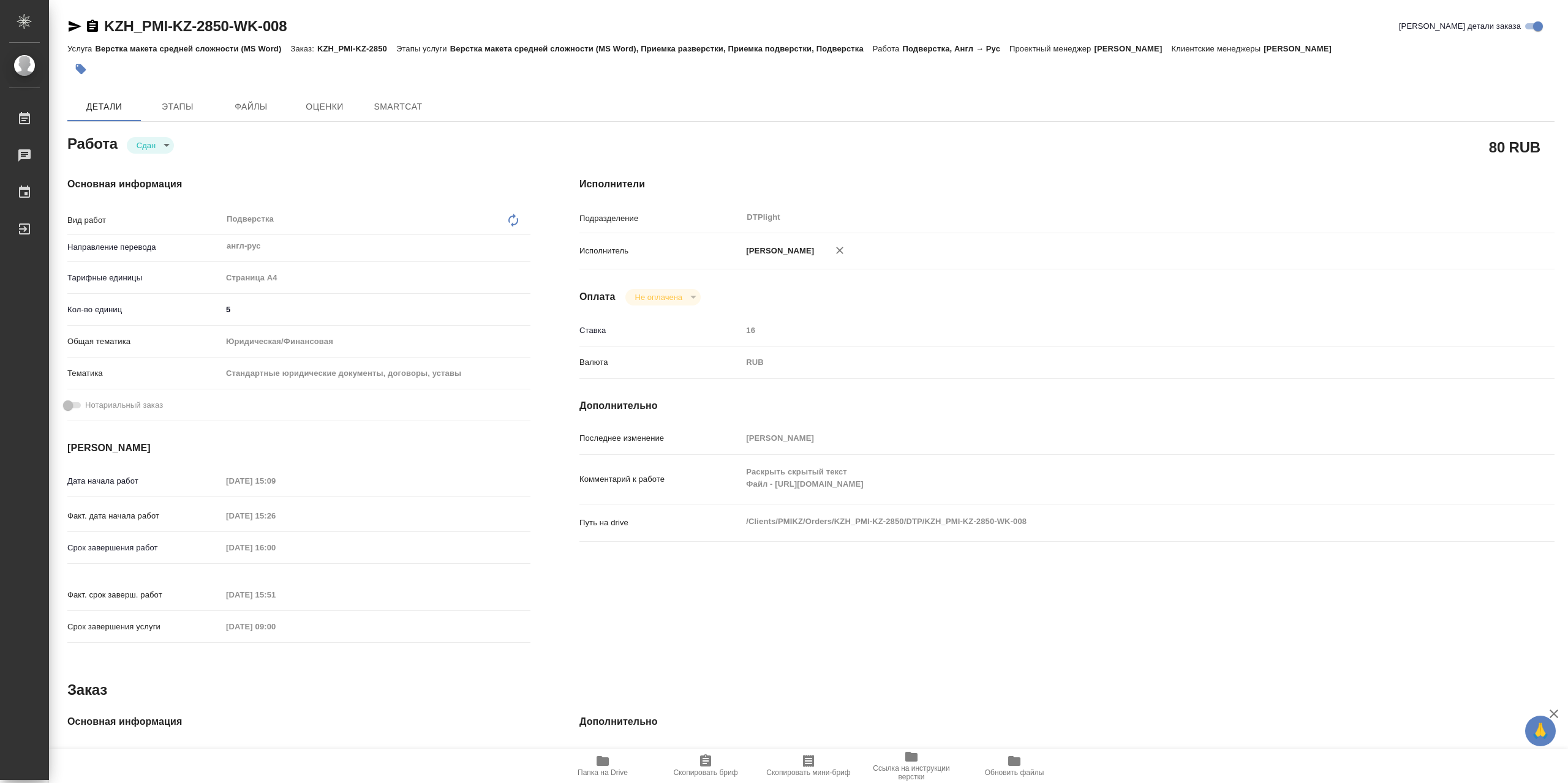
type textarea "x"
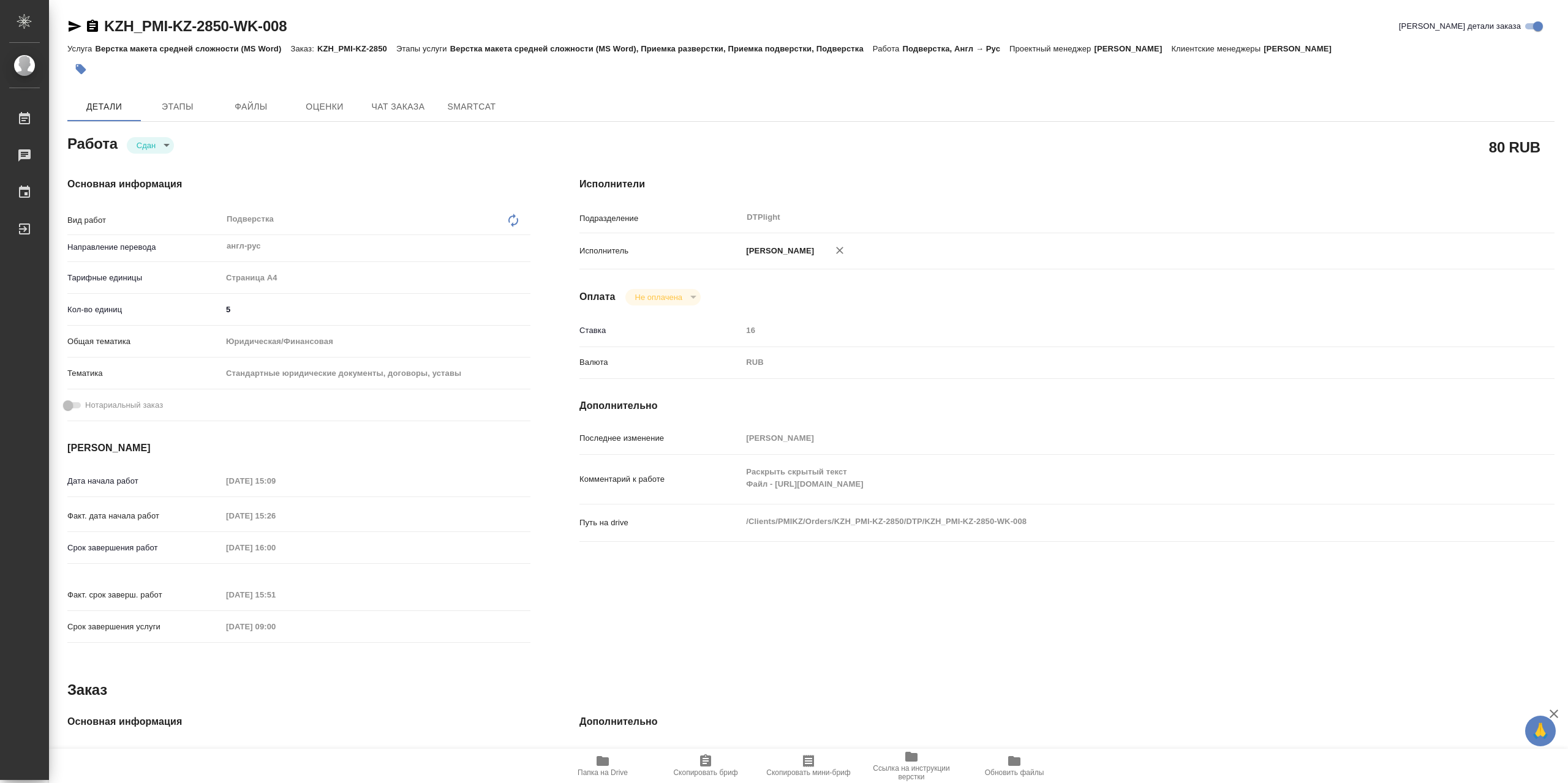
type textarea "x"
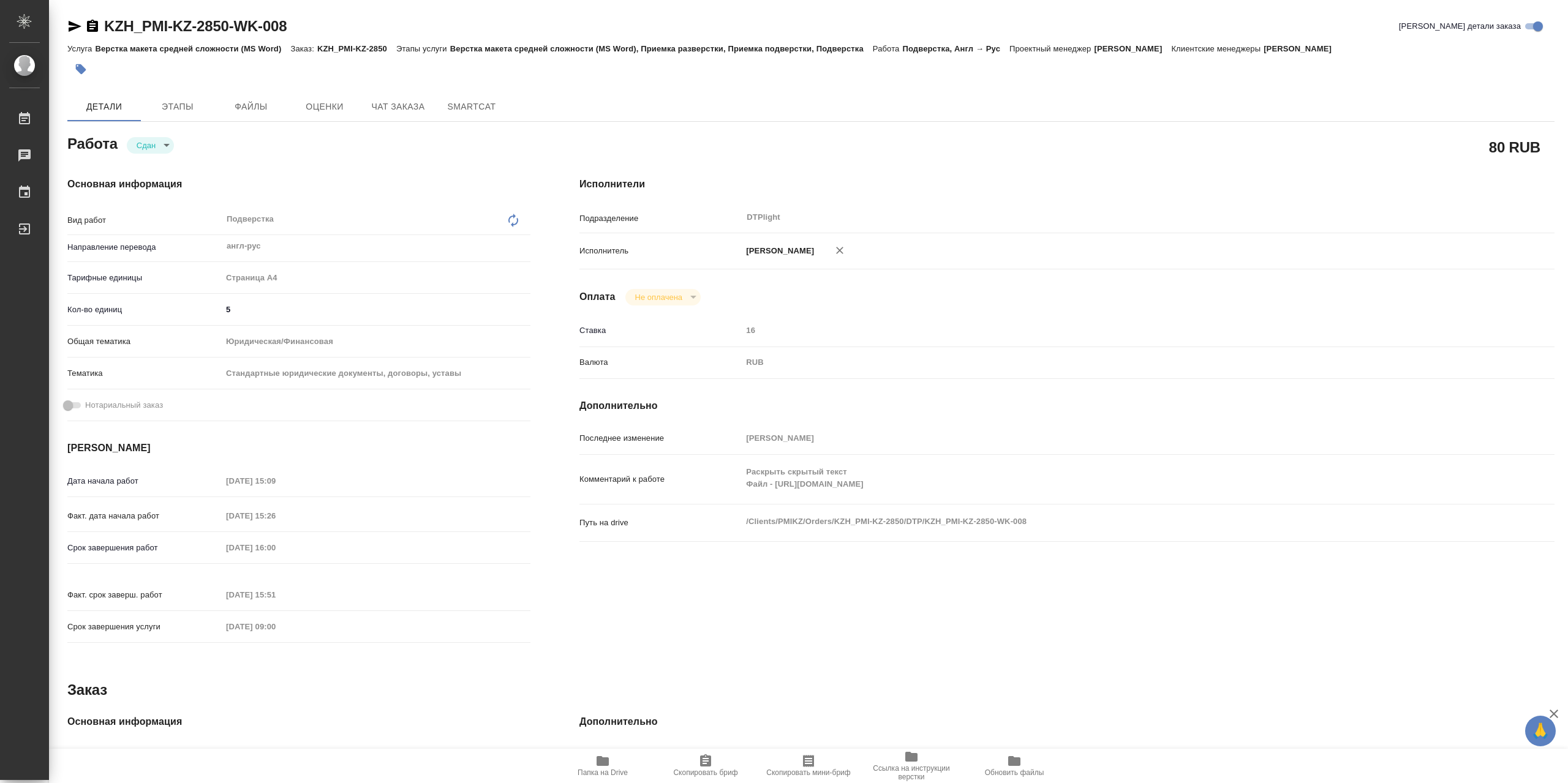
type textarea "x"
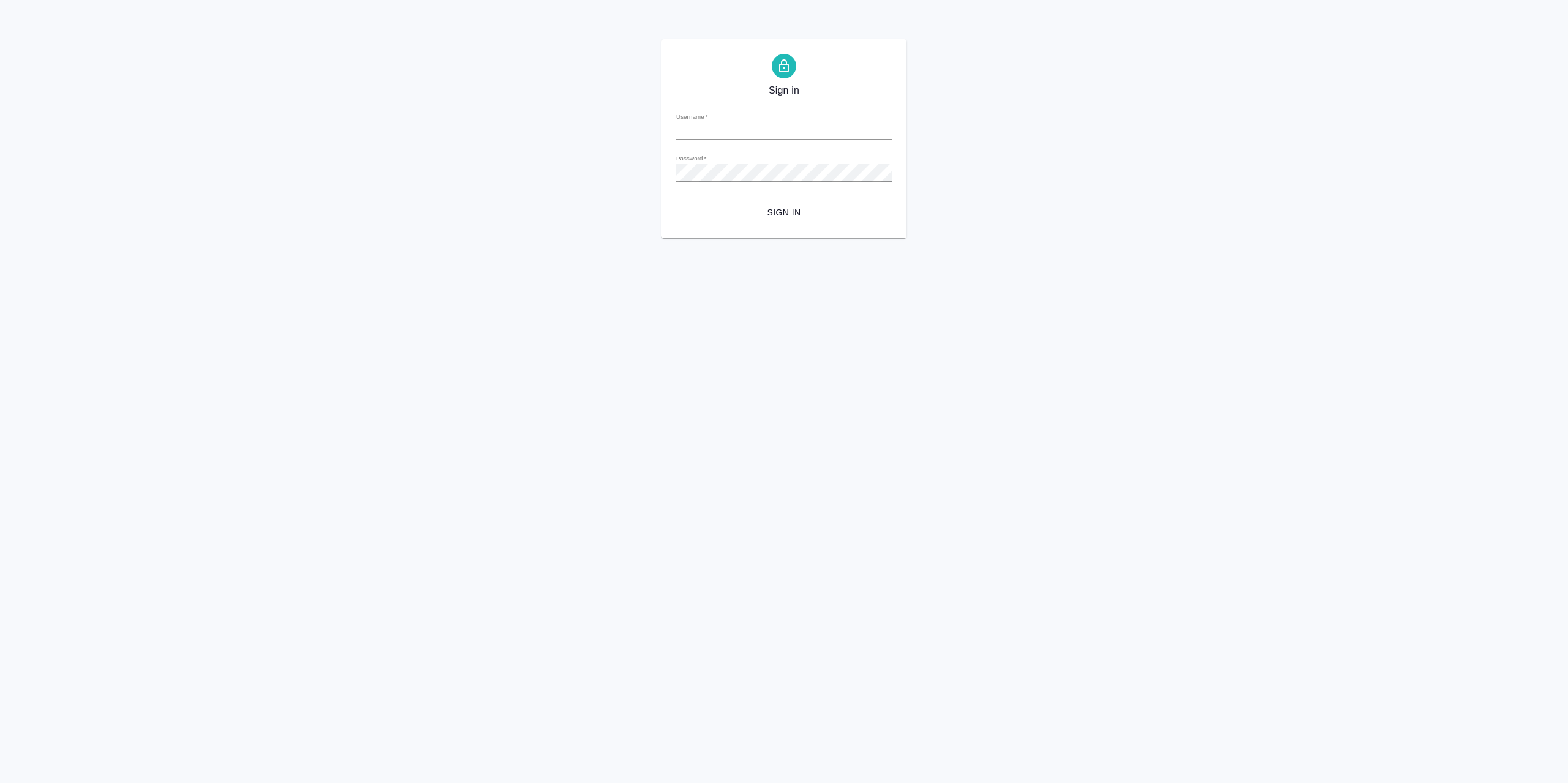
type input "[EMAIL_ADDRESS][DOMAIN_NAME]"
click at [755, 210] on span "Sign in" at bounding box center [784, 213] width 196 height 15
